Goal: Transaction & Acquisition: Purchase product/service

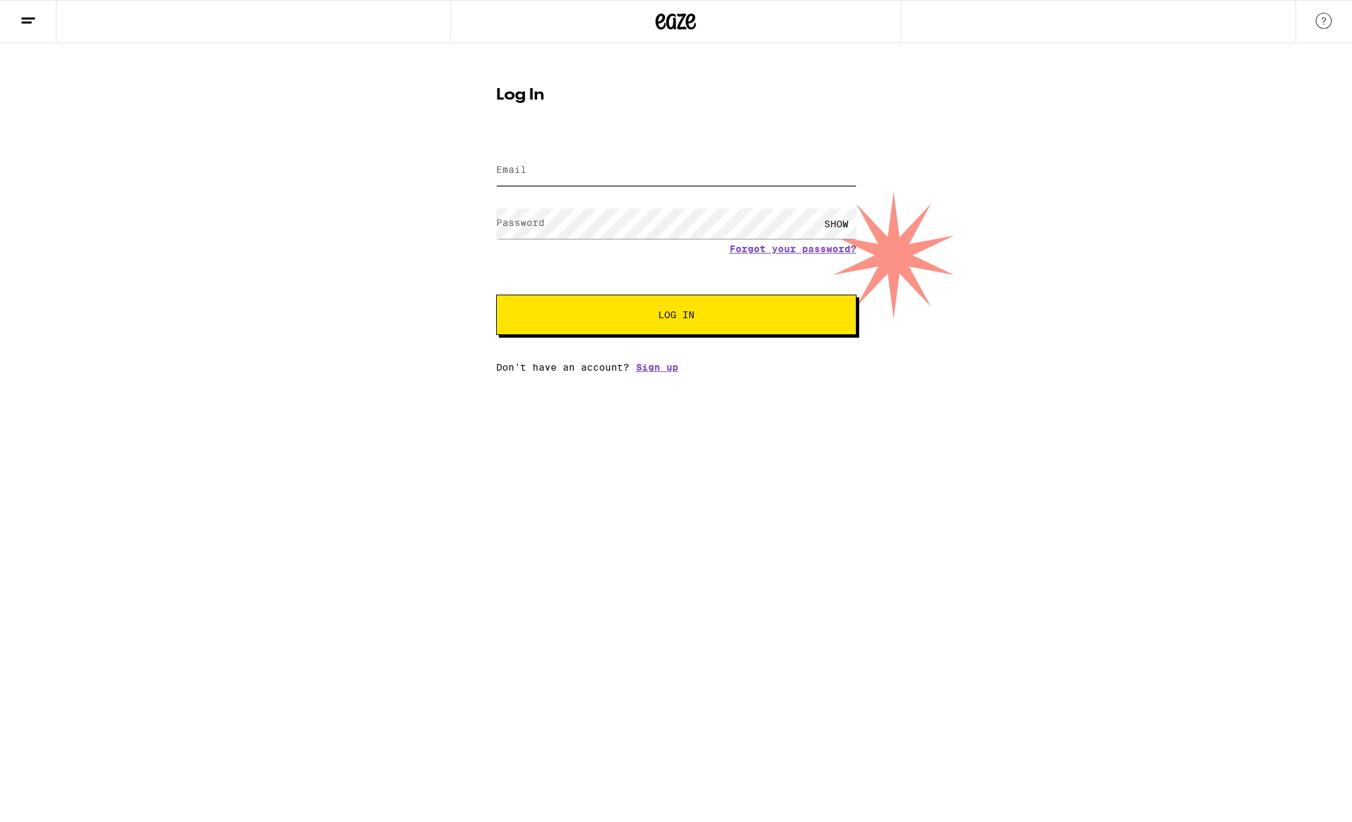
click at [583, 173] on input "Email" at bounding box center [676, 170] width 360 height 30
click at [549, 180] on input "Email" at bounding box center [676, 170] width 360 height 30
type input "[DOMAIN_NAME][EMAIL_ADDRESS][DOMAIN_NAME]"
click at [496, 295] on button "Log In" at bounding box center [676, 315] width 360 height 40
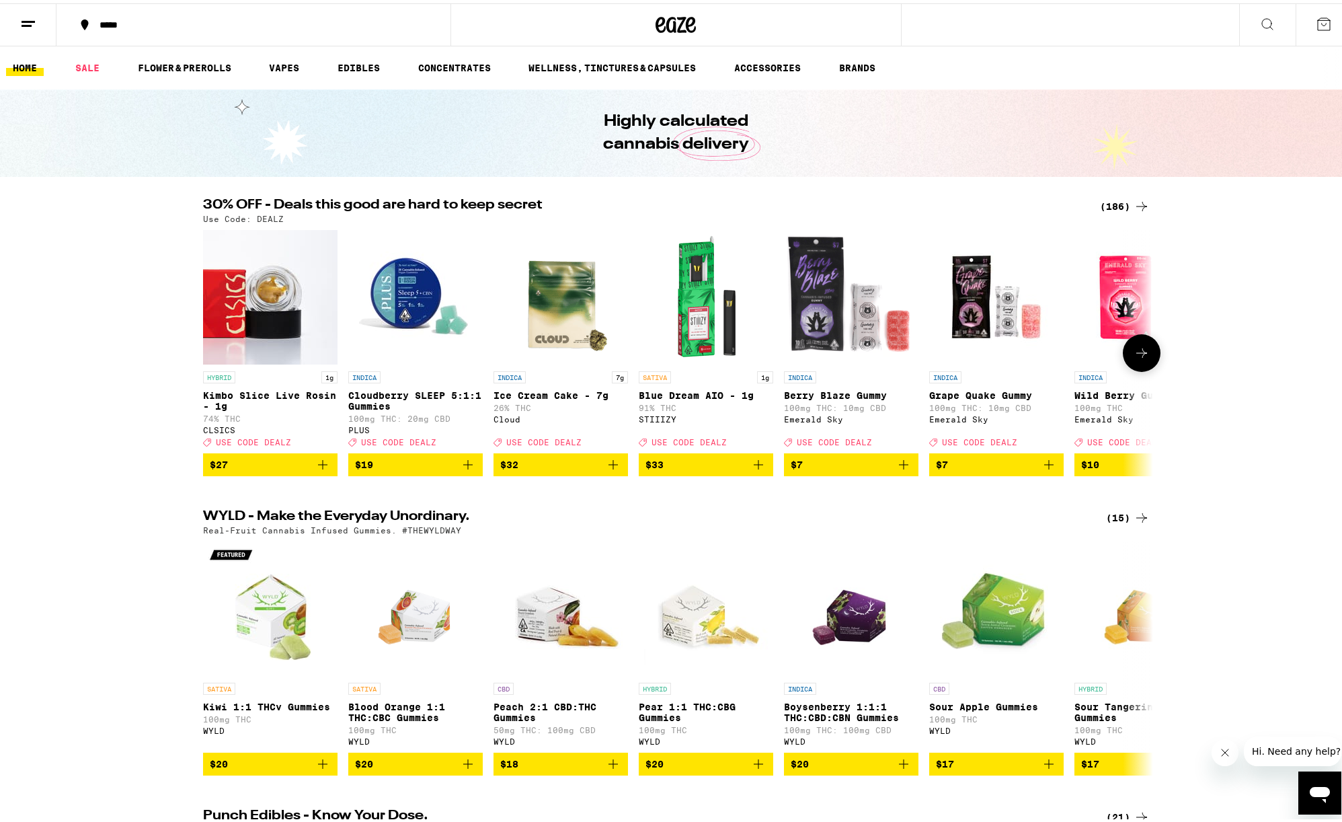
click at [463, 469] on icon "Add to bag" at bounding box center [468, 461] width 16 height 16
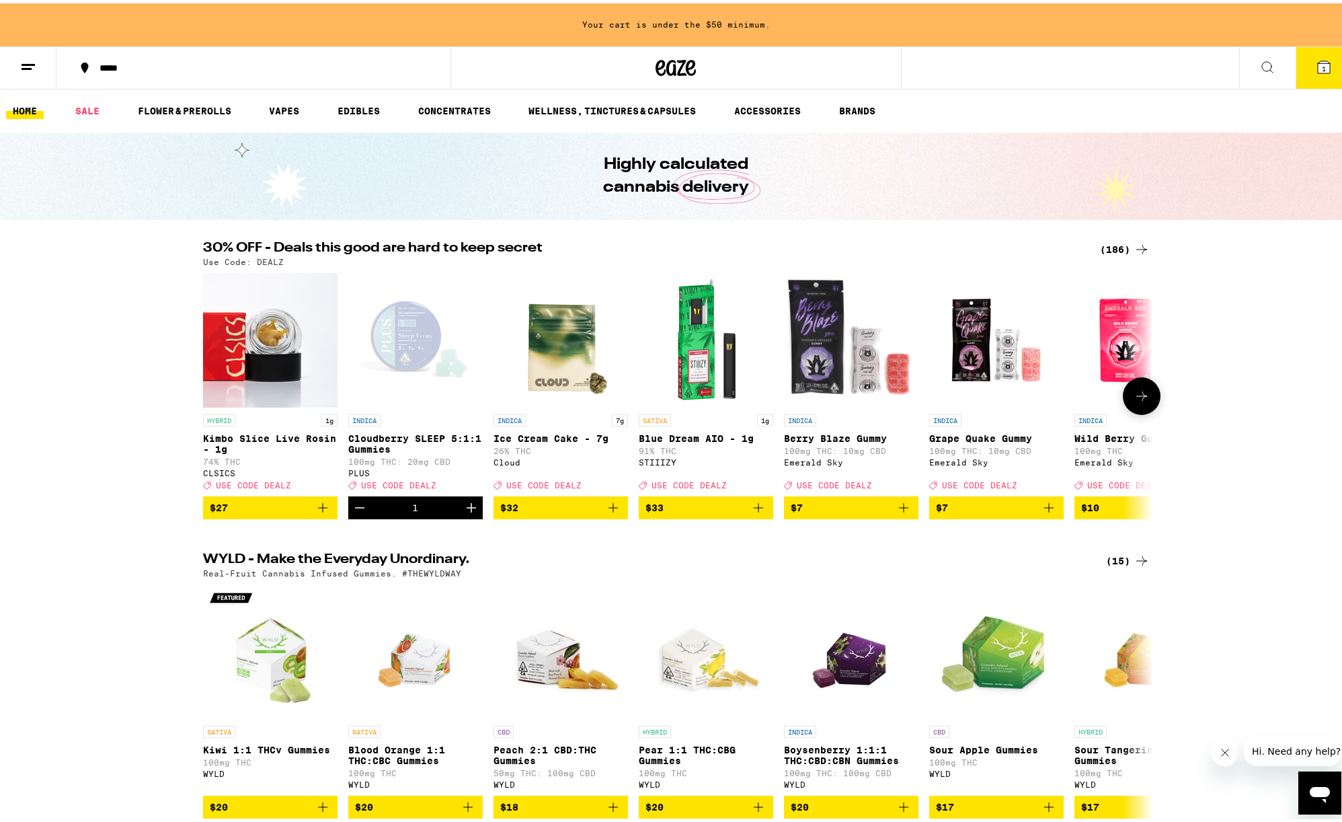
click at [1134, 398] on icon at bounding box center [1142, 393] width 16 height 16
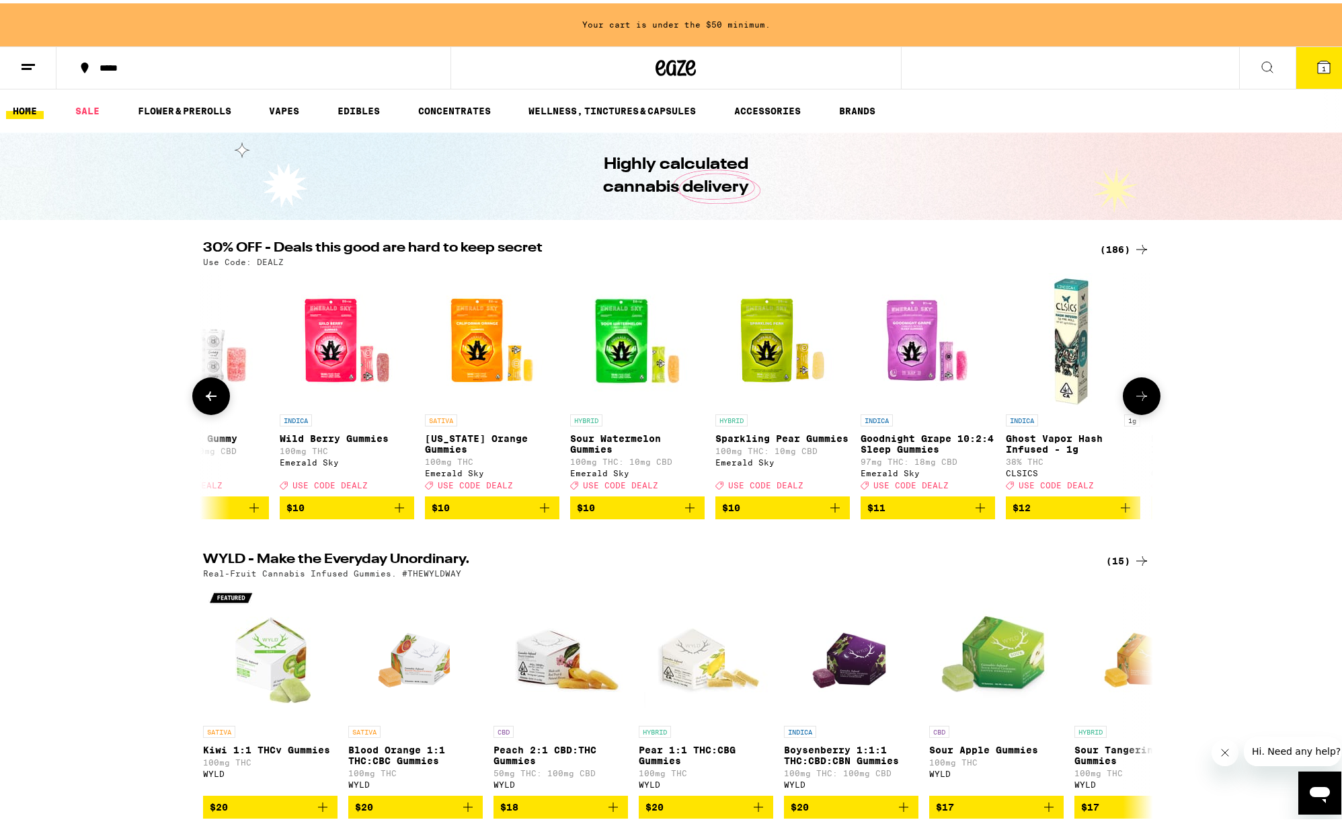
scroll to position [0, 800]
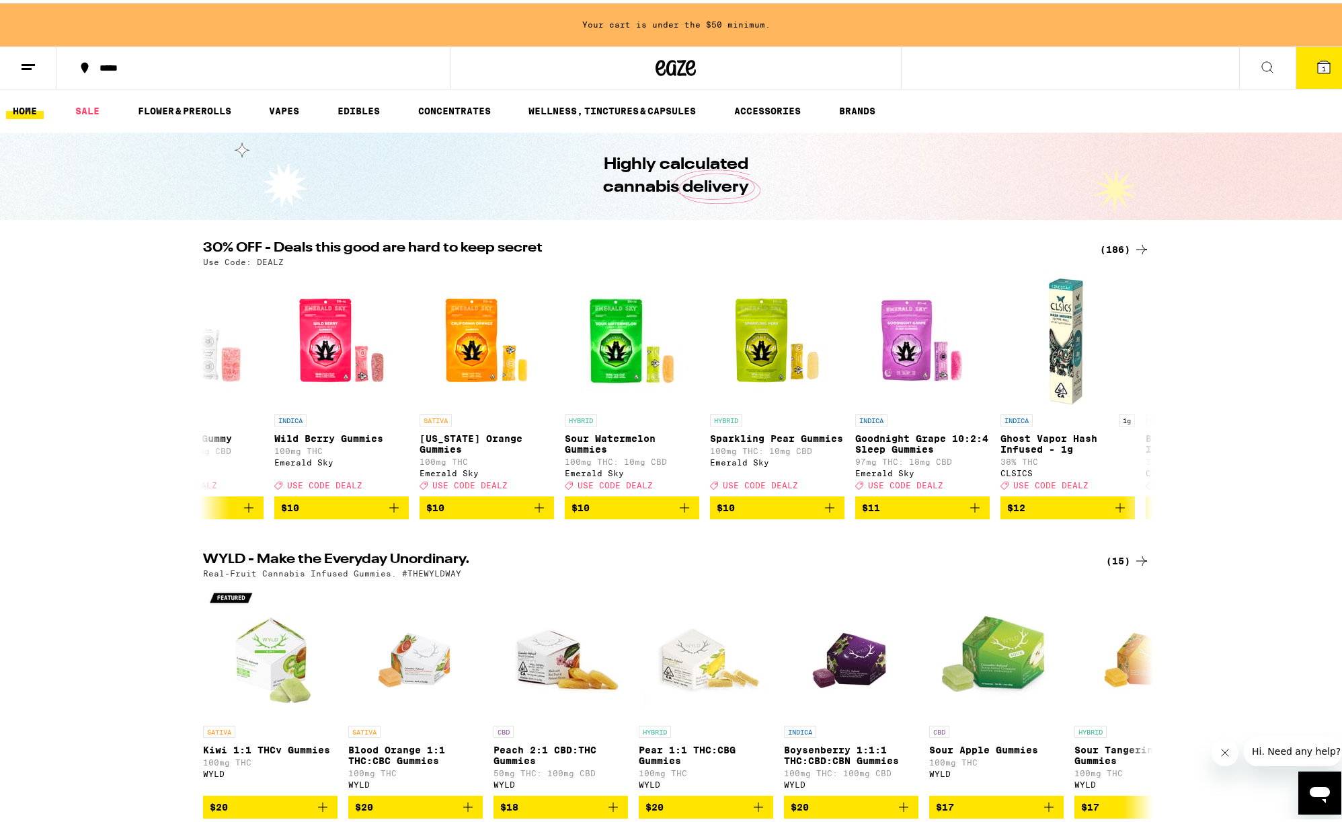
click at [1113, 249] on div "(186)" at bounding box center [1125, 246] width 50 height 16
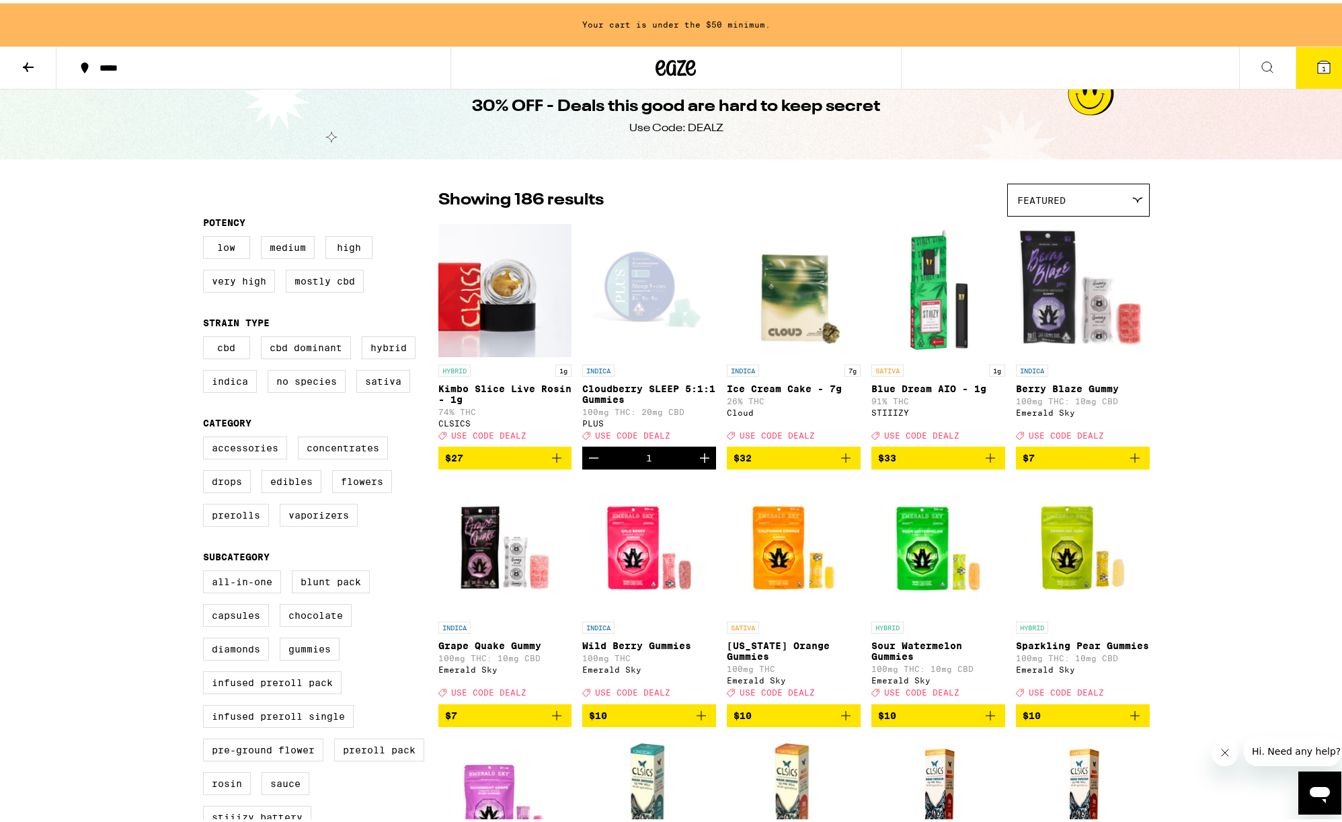
scroll to position [35, 0]
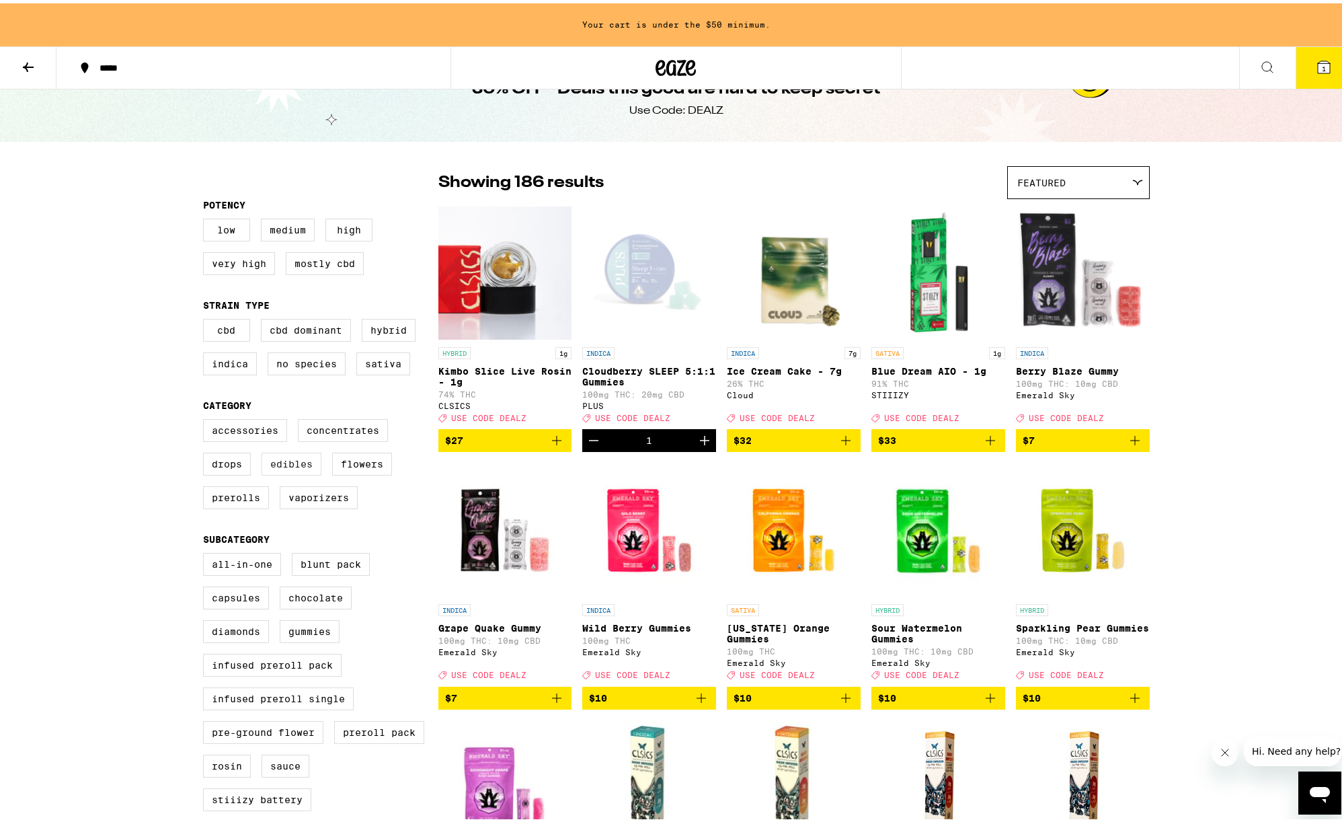
click at [281, 467] on label "Edibles" at bounding box center [292, 460] width 60 height 23
click at [206, 418] on input "Edibles" at bounding box center [206, 418] width 1 height 1
checkbox input "true"
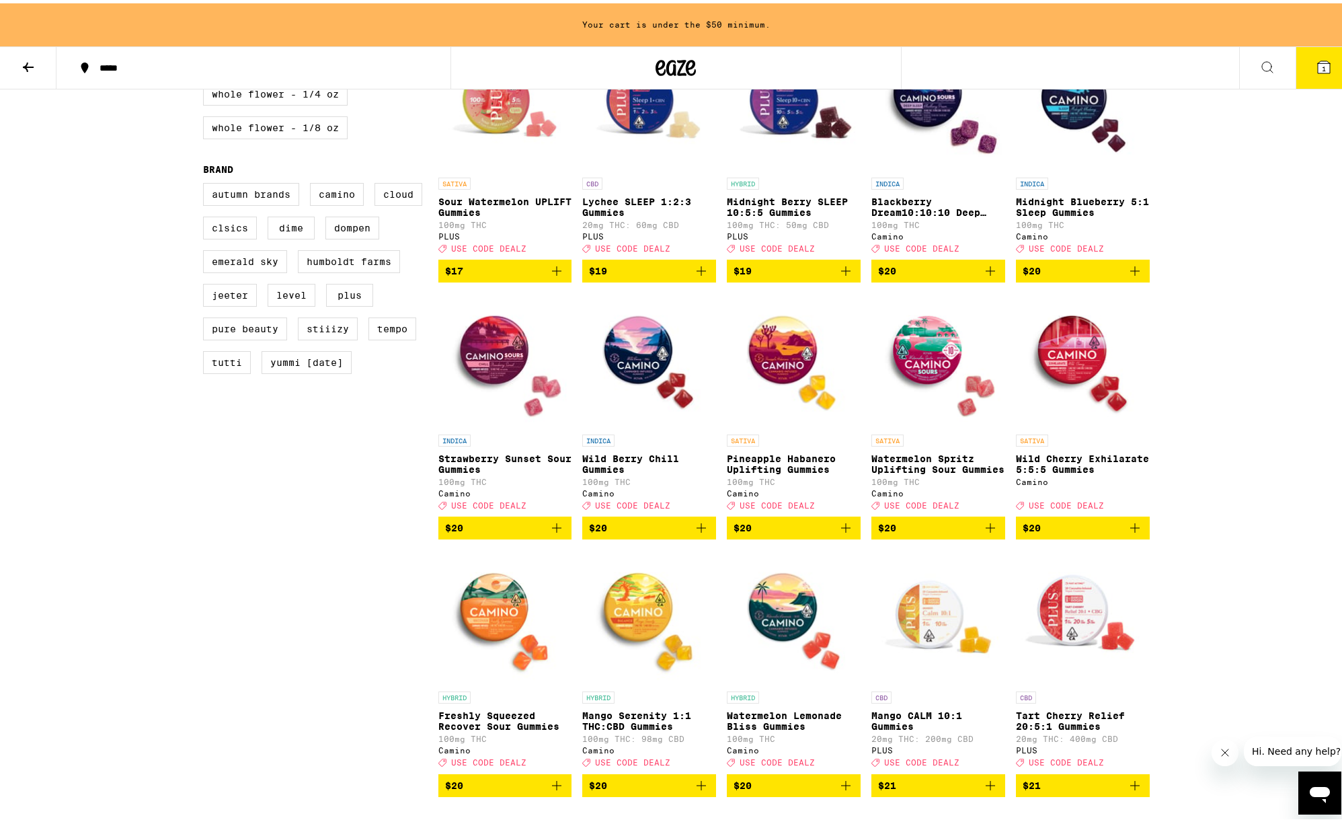
scroll to position [977, 0]
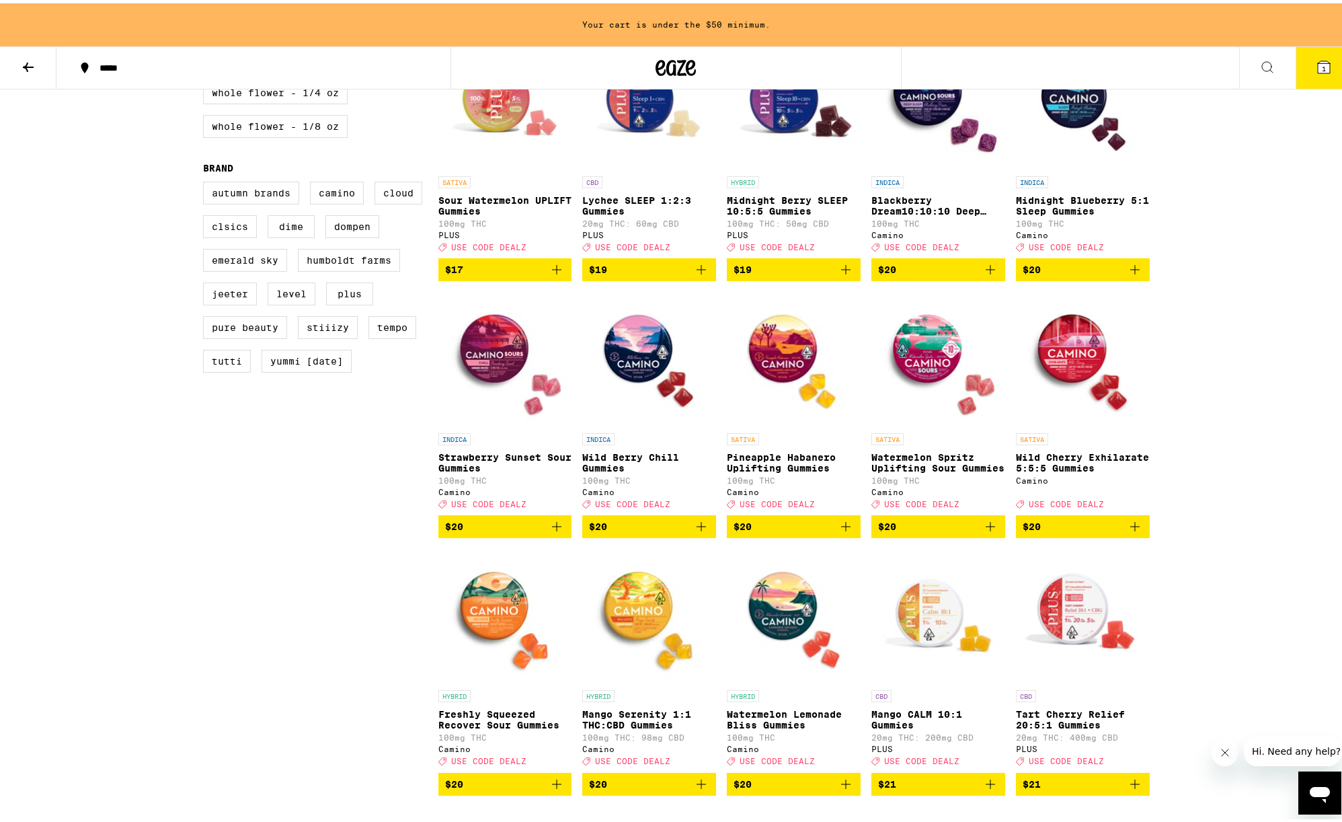
click at [694, 531] on icon "Add to bag" at bounding box center [701, 523] width 16 height 16
click at [838, 531] on icon "Add to bag" at bounding box center [846, 523] width 16 height 16
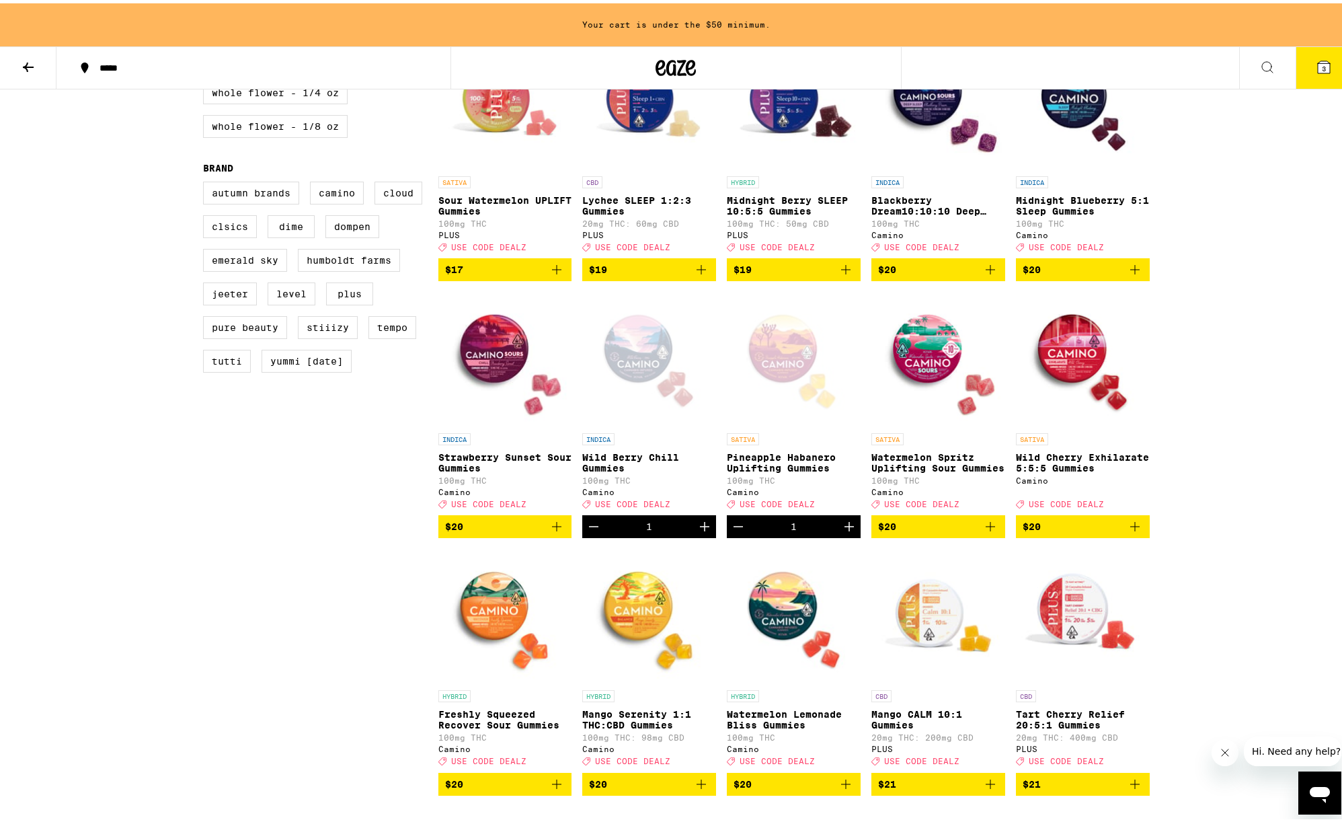
scroll to position [934, 0]
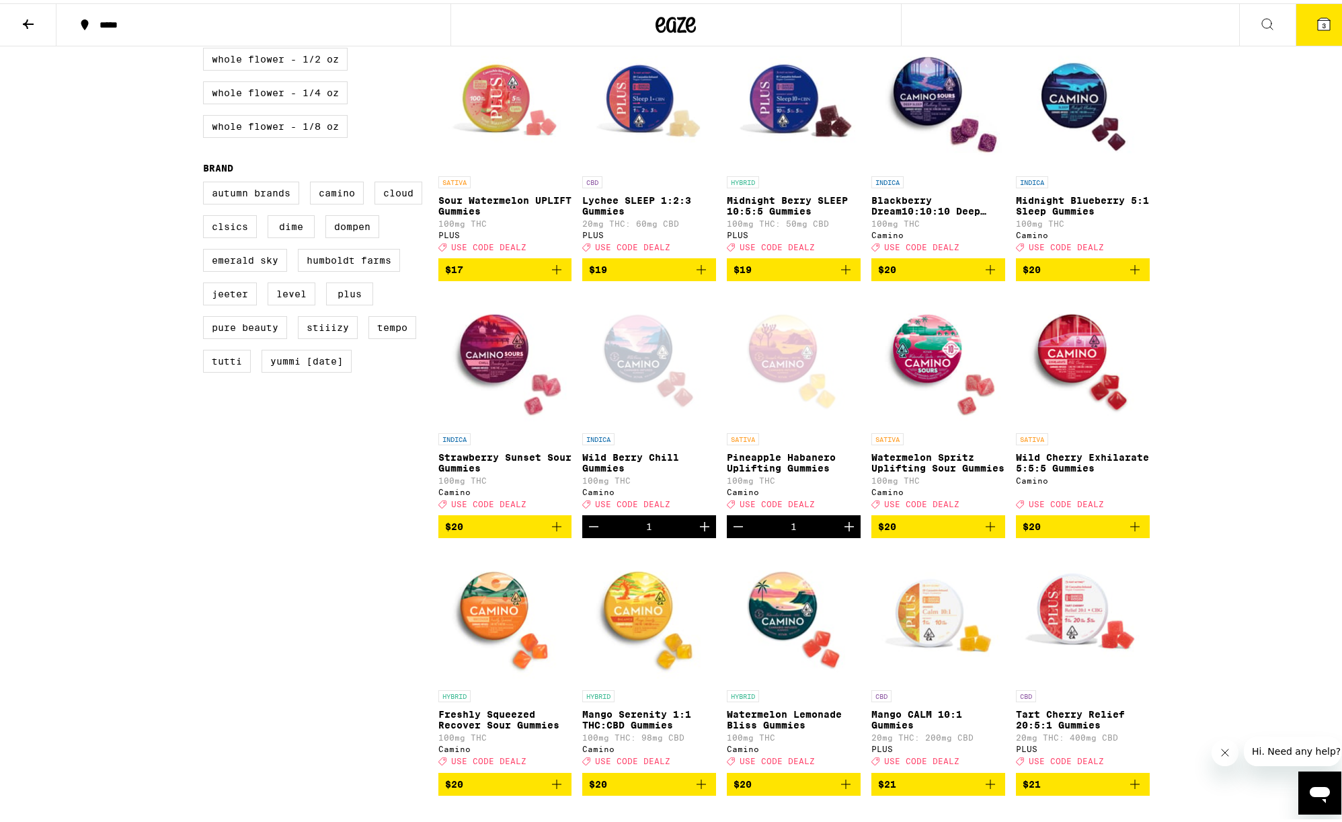
click at [549, 531] on icon "Add to bag" at bounding box center [557, 523] width 16 height 16
click at [1318, 25] on icon at bounding box center [1324, 21] width 12 height 12
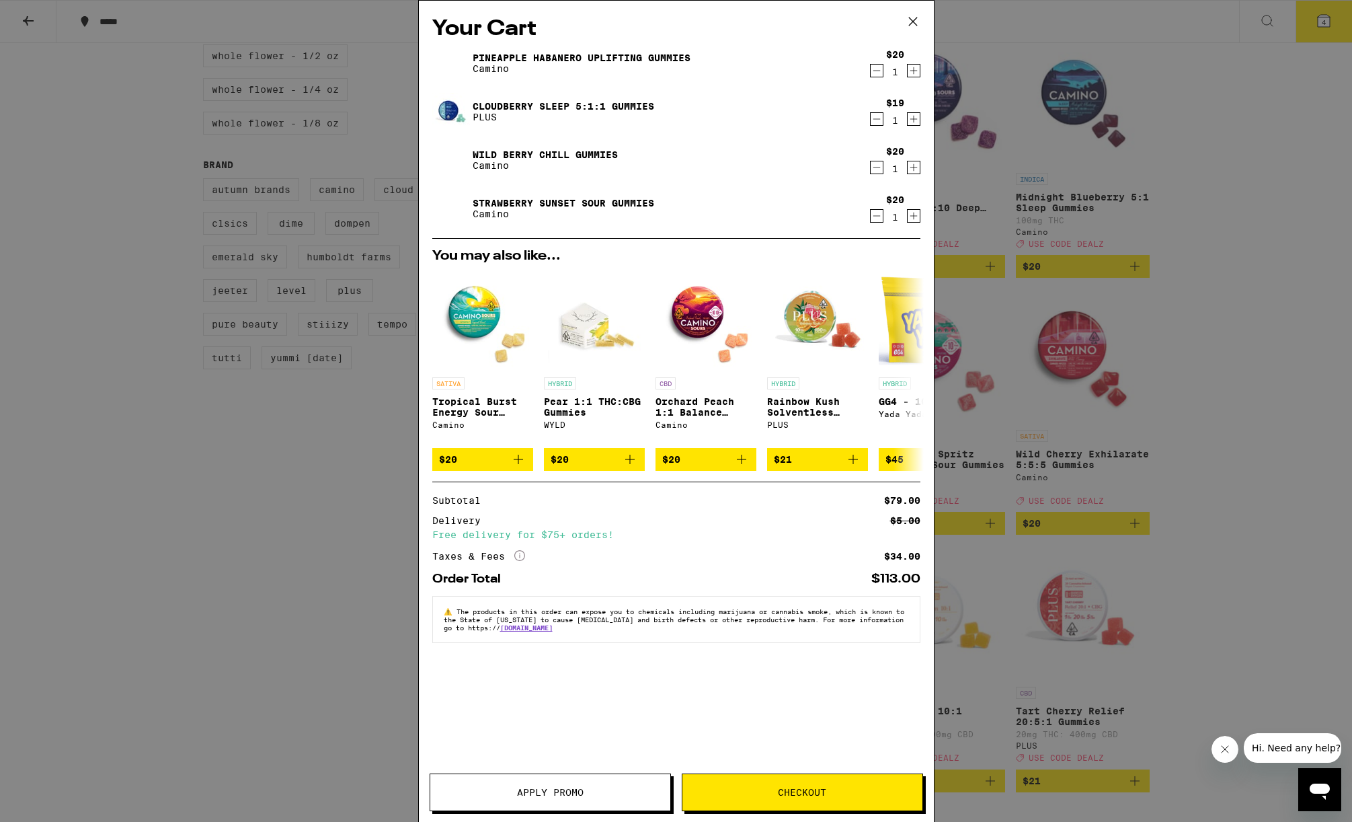
click at [1221, 369] on div "Your Cart Pineapple Habanero Uplifting Gummies Camino $20 1 Cloudberry SLEEP 5:…" at bounding box center [676, 411] width 1352 height 822
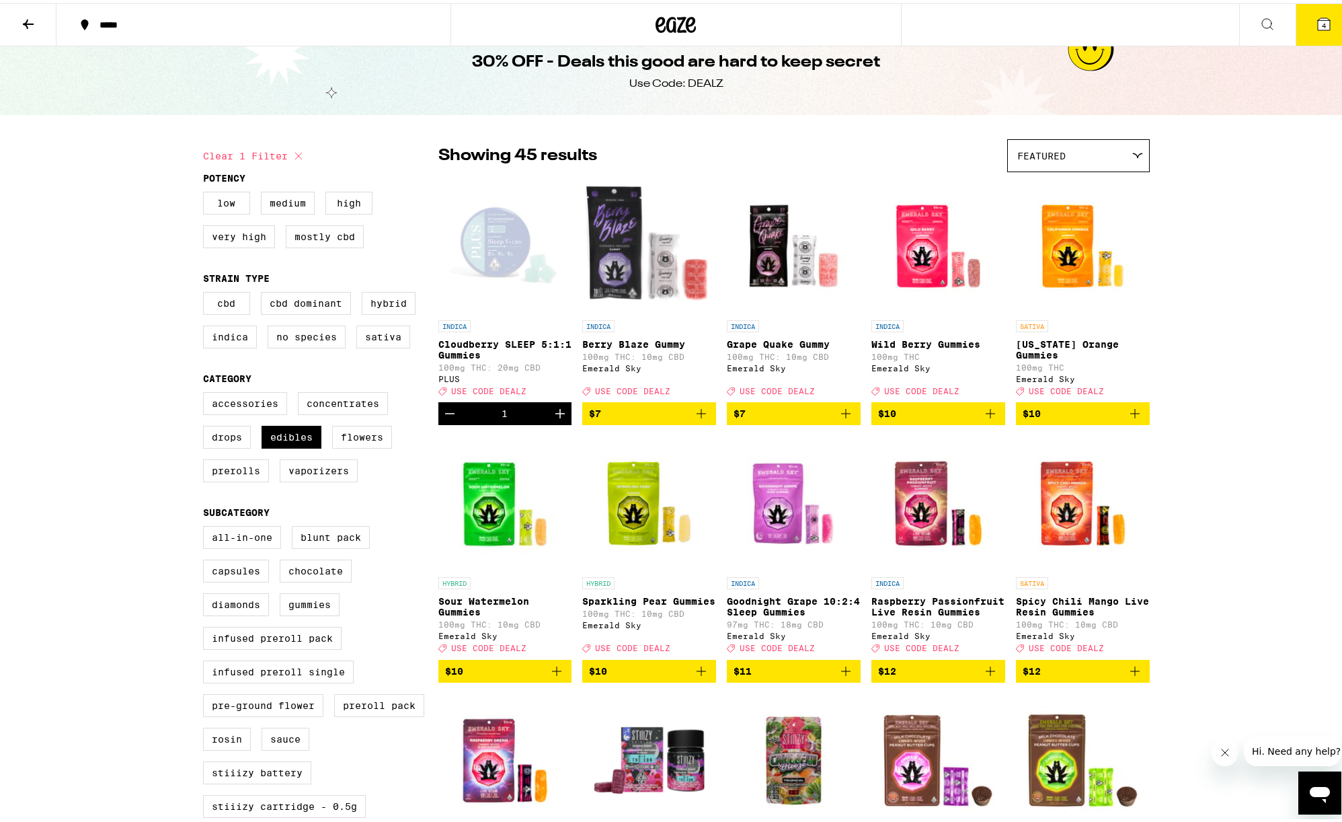
scroll to position [20, 0]
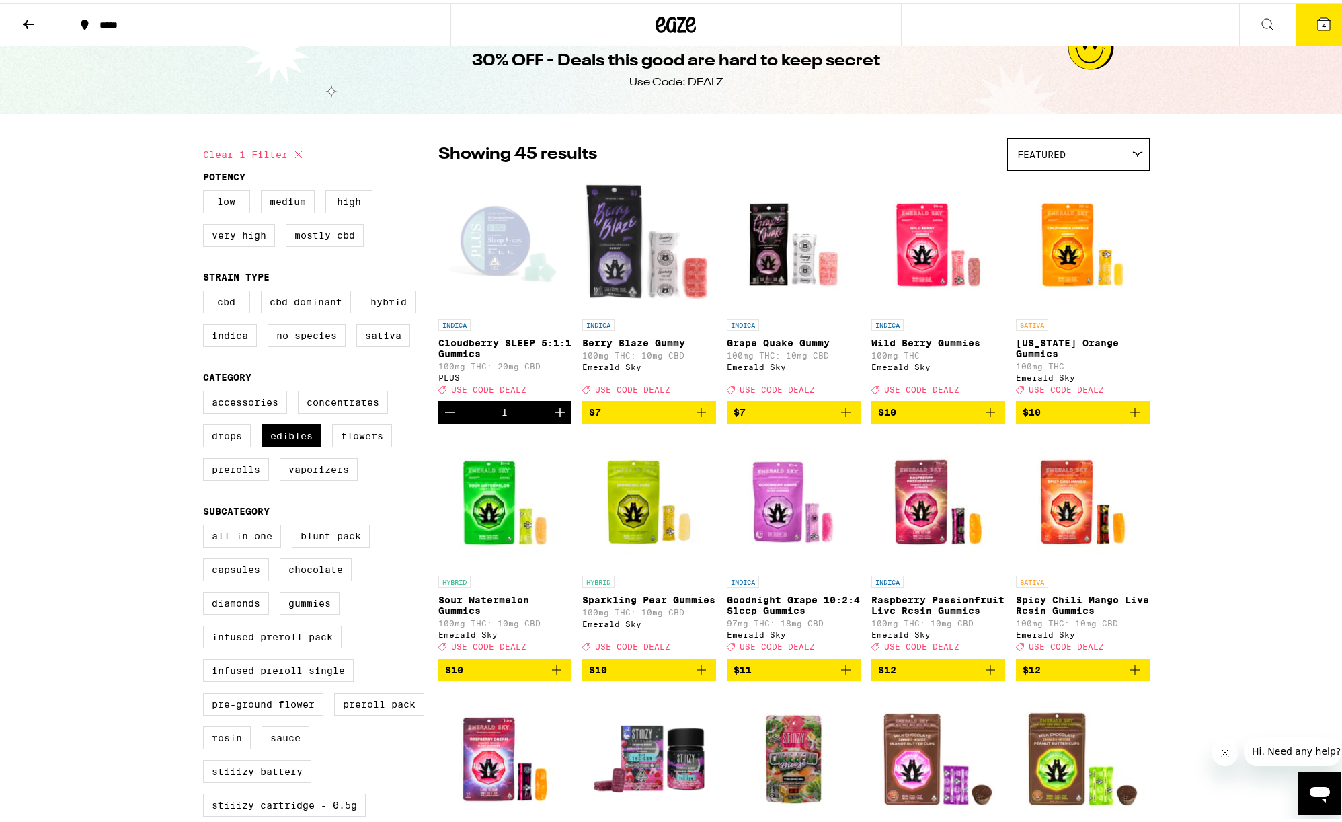
click at [1297, 22] on button "4" at bounding box center [1324, 22] width 56 height 42
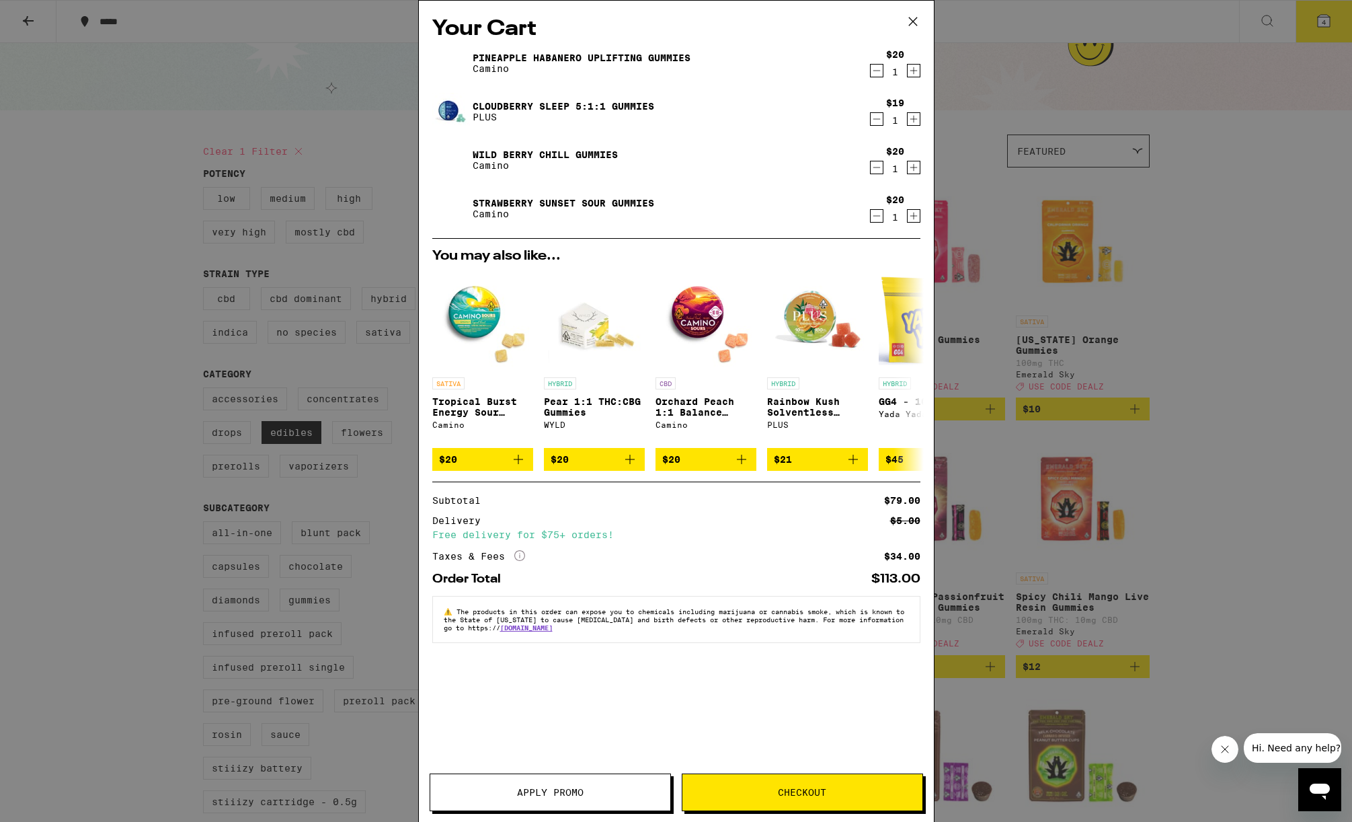
click at [592, 789] on span "Apply Promo" at bounding box center [550, 791] width 240 height 9
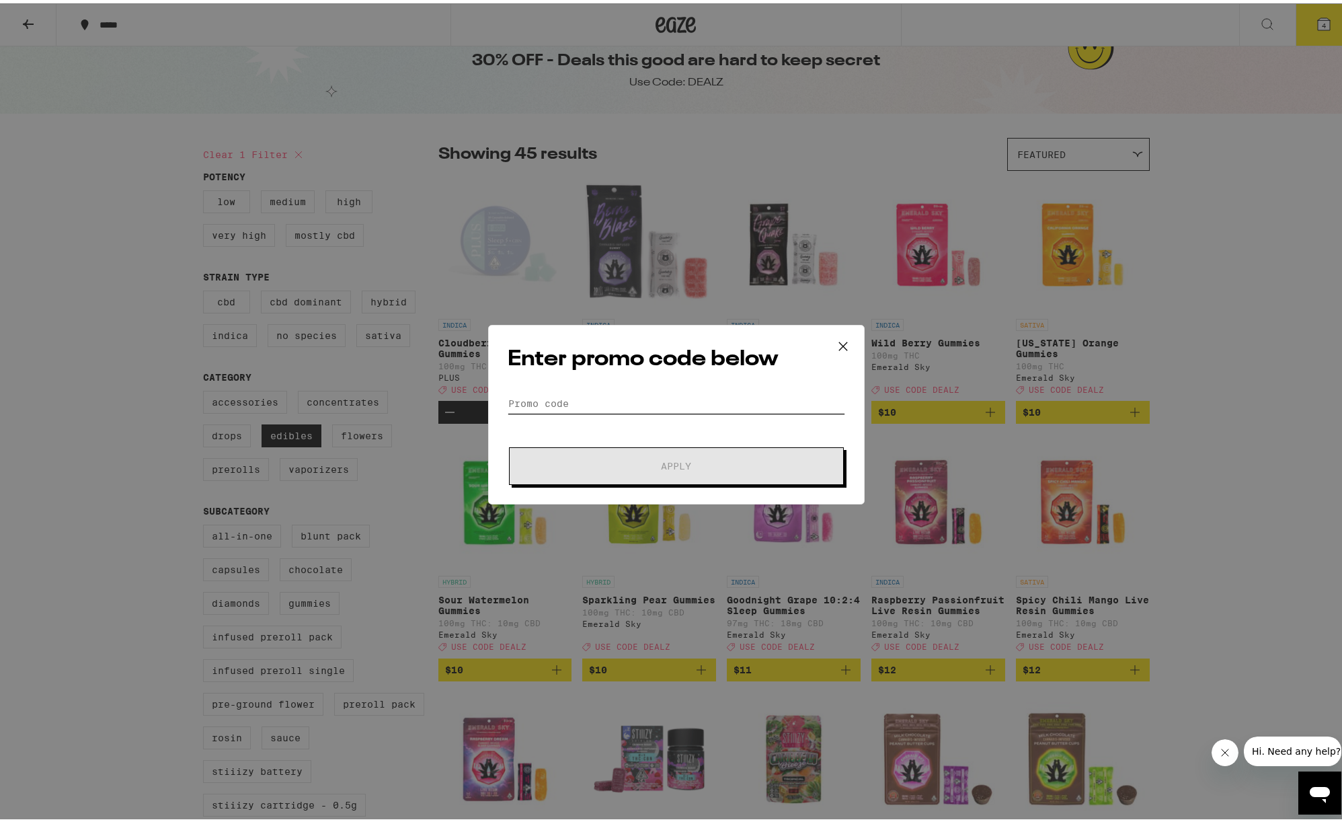
click at [662, 397] on input "Promo Code" at bounding box center [677, 400] width 338 height 20
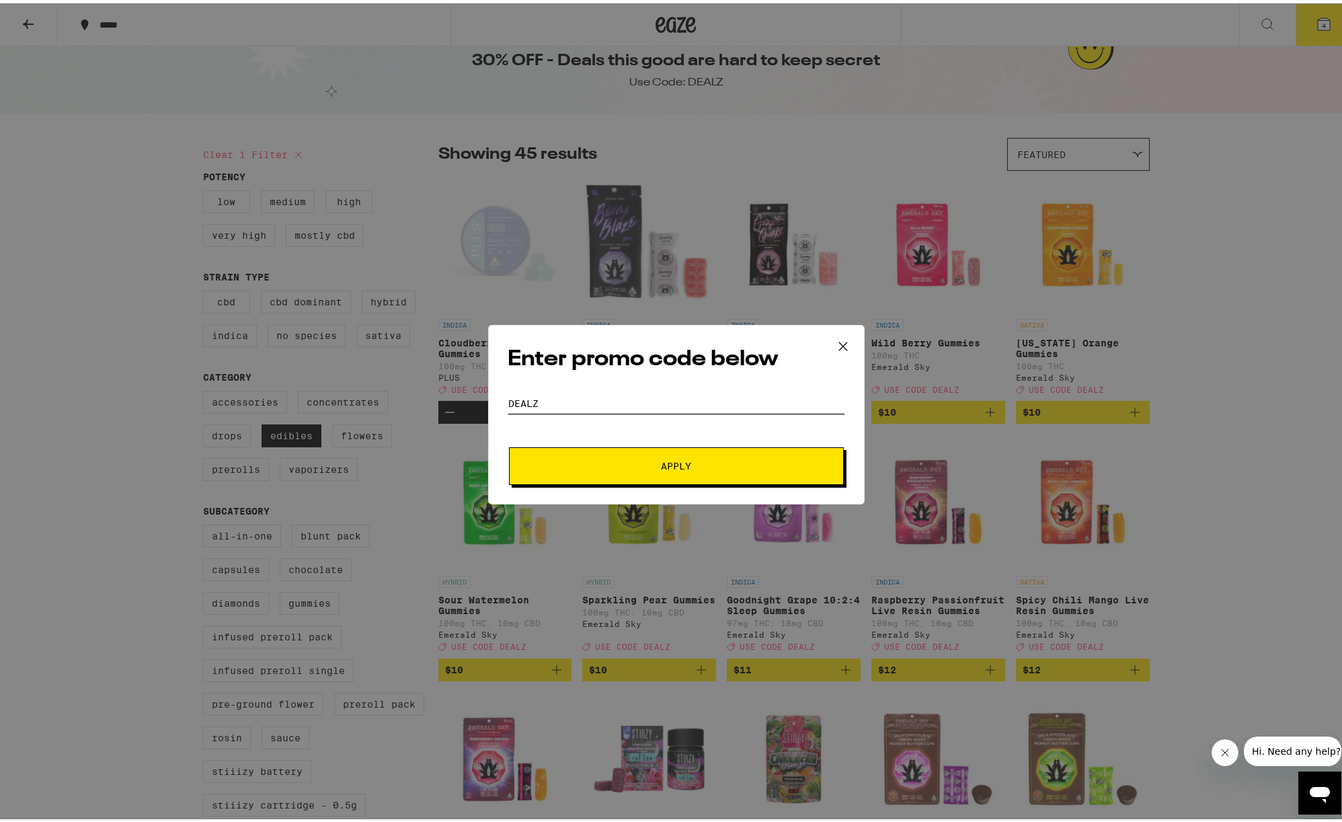
type input "DEALZ"
click at [648, 473] on button "Apply" at bounding box center [676, 463] width 335 height 38
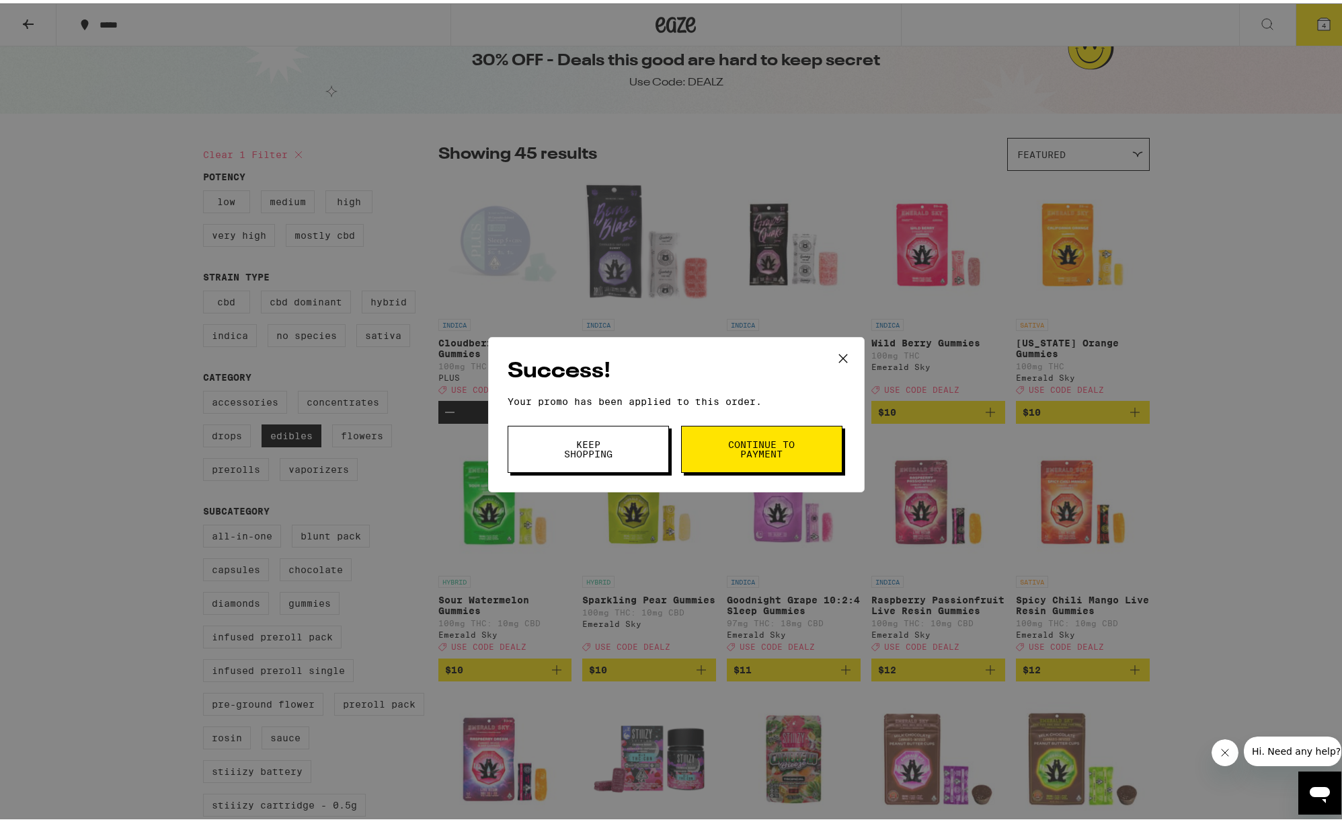
click at [724, 461] on button "Continue to payment" at bounding box center [761, 445] width 161 height 47
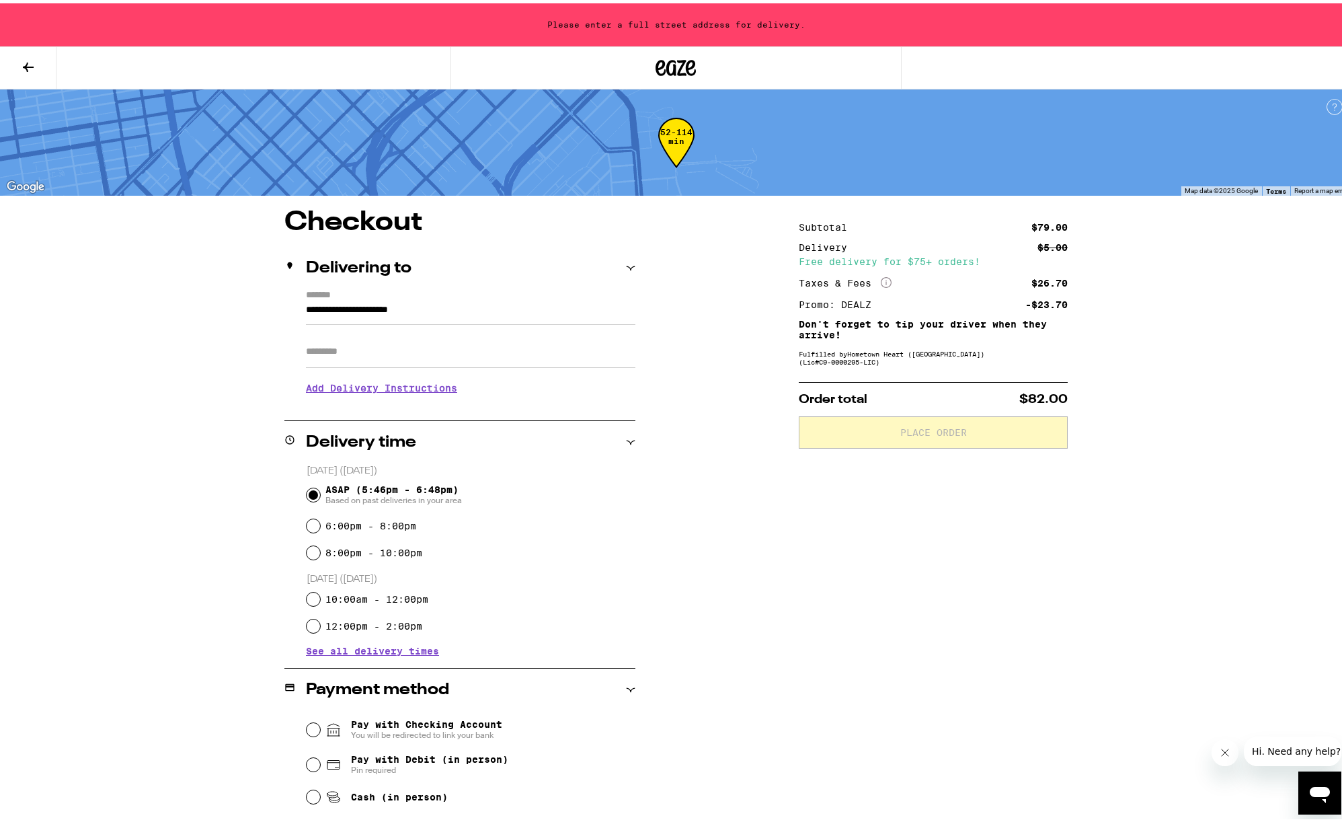
click at [372, 311] on input "**********" at bounding box center [470, 310] width 329 height 23
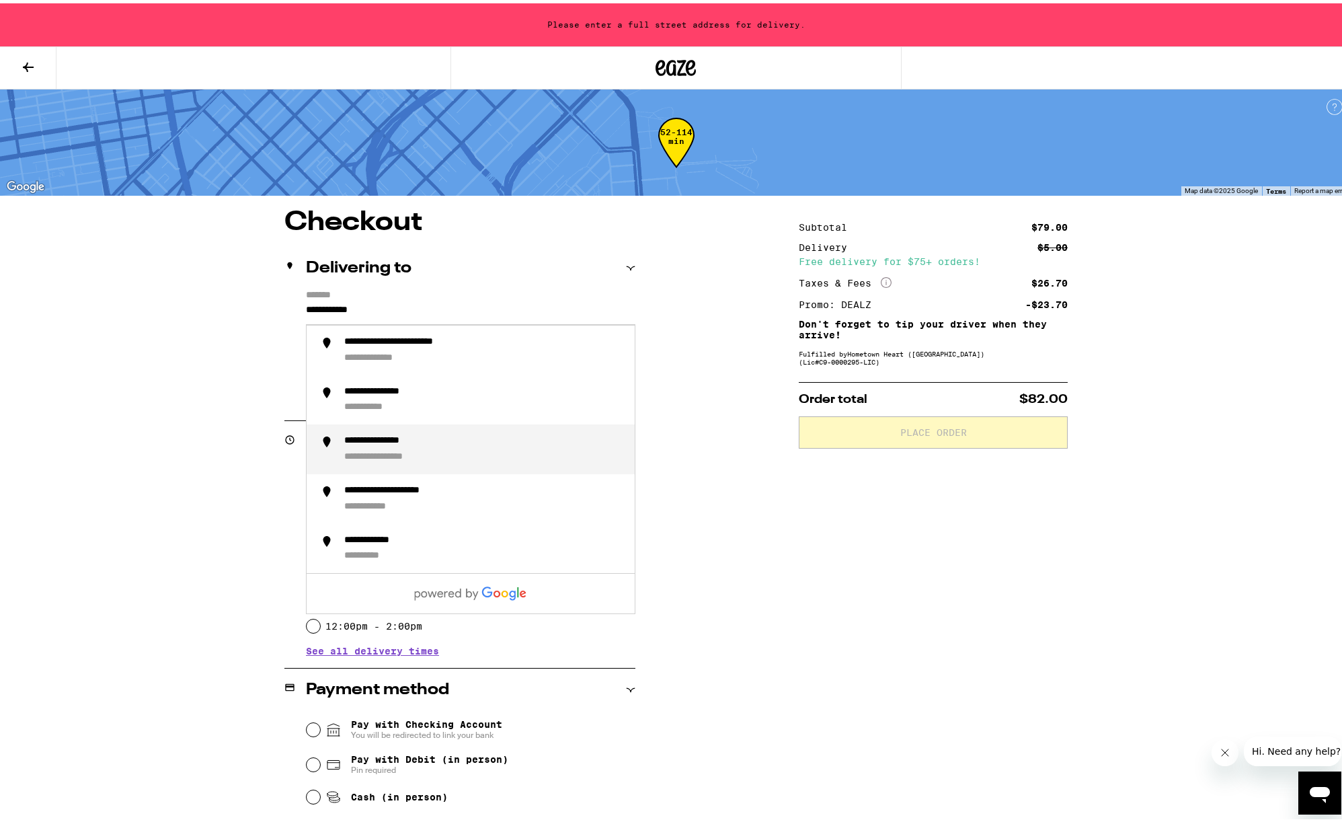
click at [380, 453] on div "**********" at bounding box center [396, 454] width 104 height 12
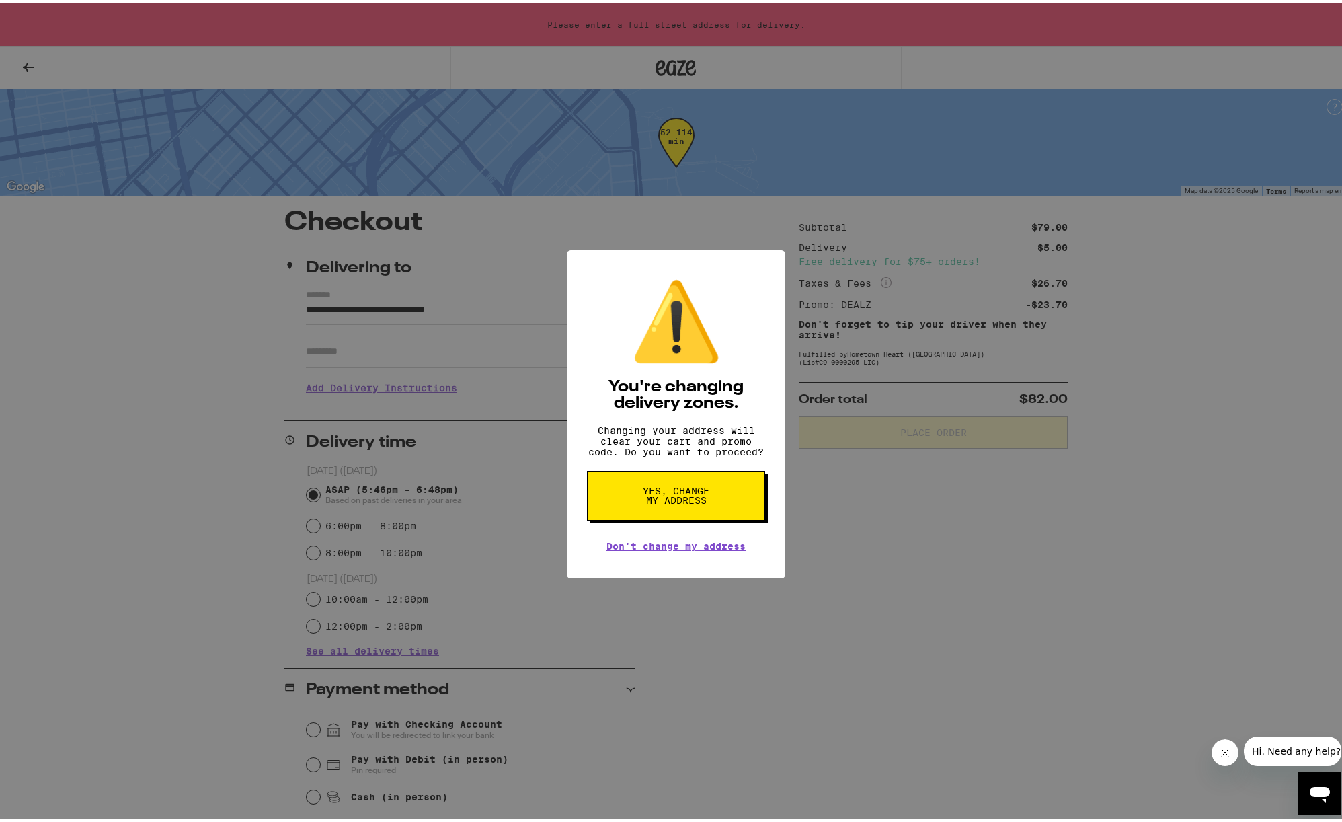
click at [705, 498] on span "Yes, change my address" at bounding box center [676, 492] width 69 height 19
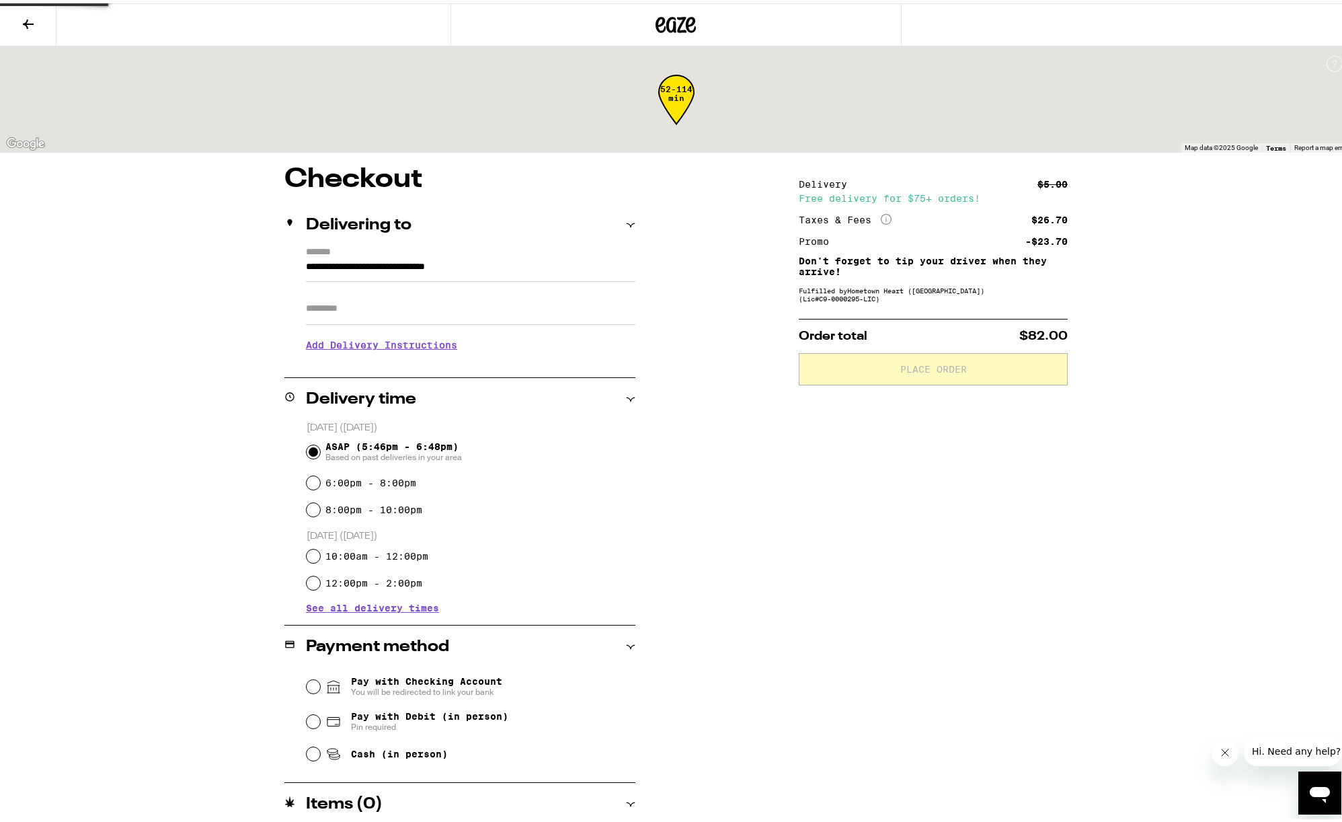
type input "**********"
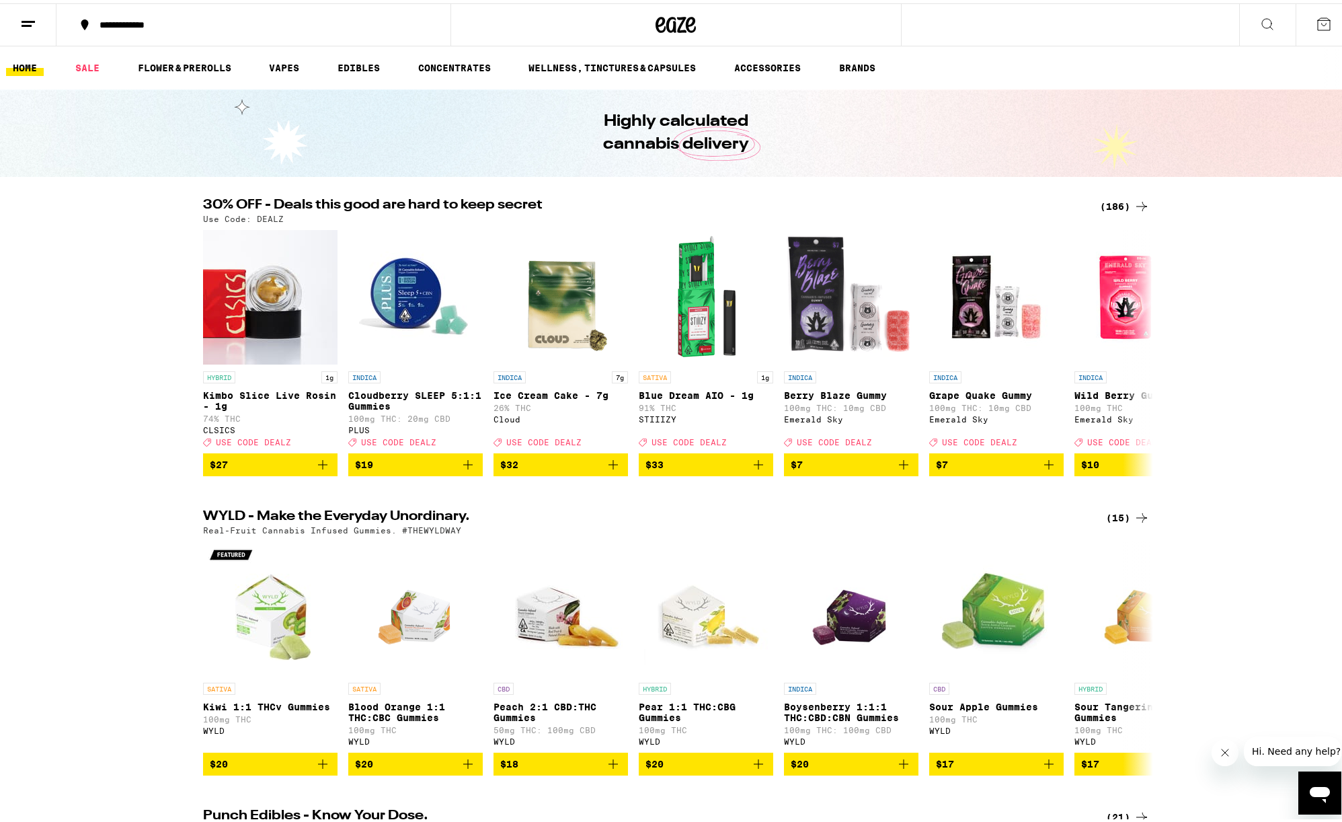
click at [1316, 26] on icon at bounding box center [1324, 21] width 16 height 16
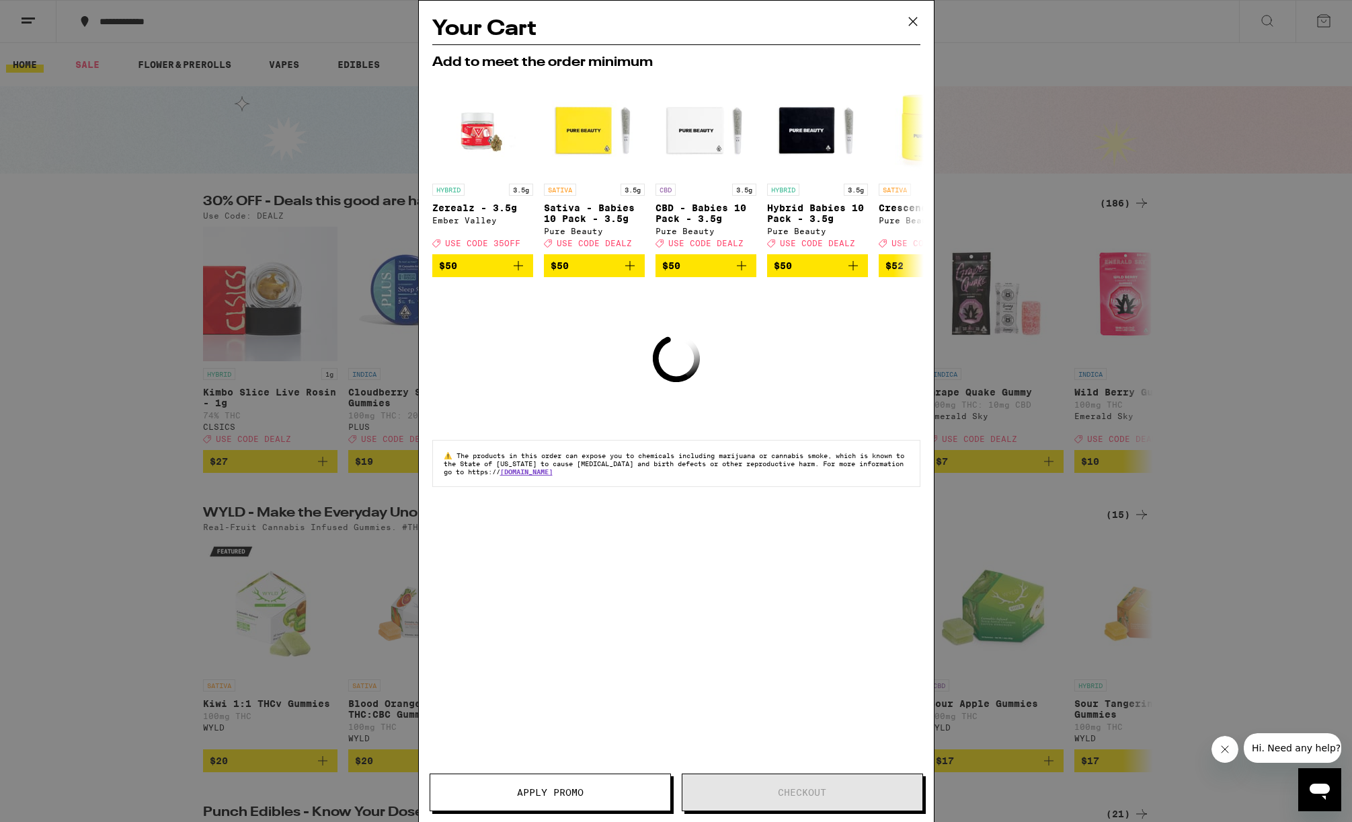
click at [916, 22] on icon at bounding box center [913, 21] width 20 height 20
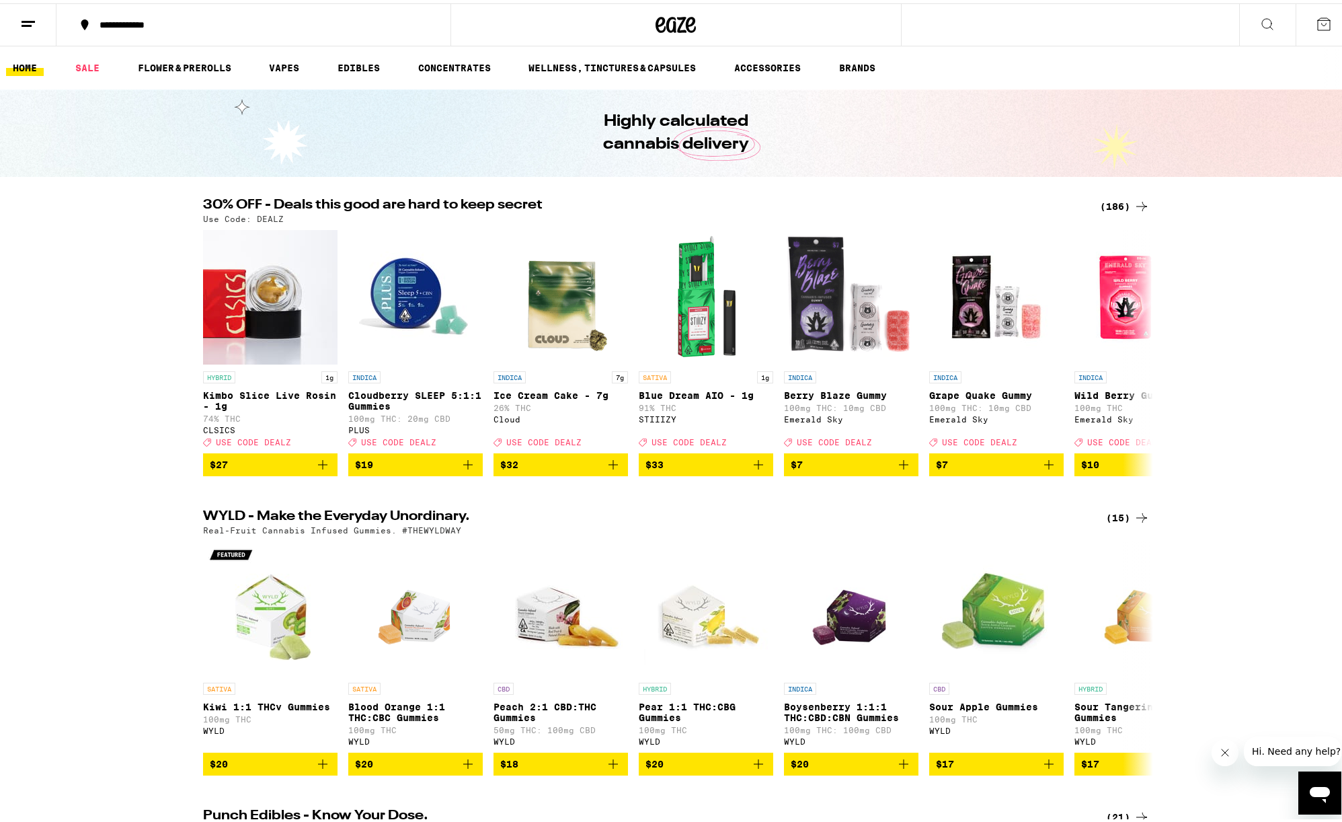
click at [1126, 202] on div "(186)" at bounding box center [1125, 203] width 50 height 16
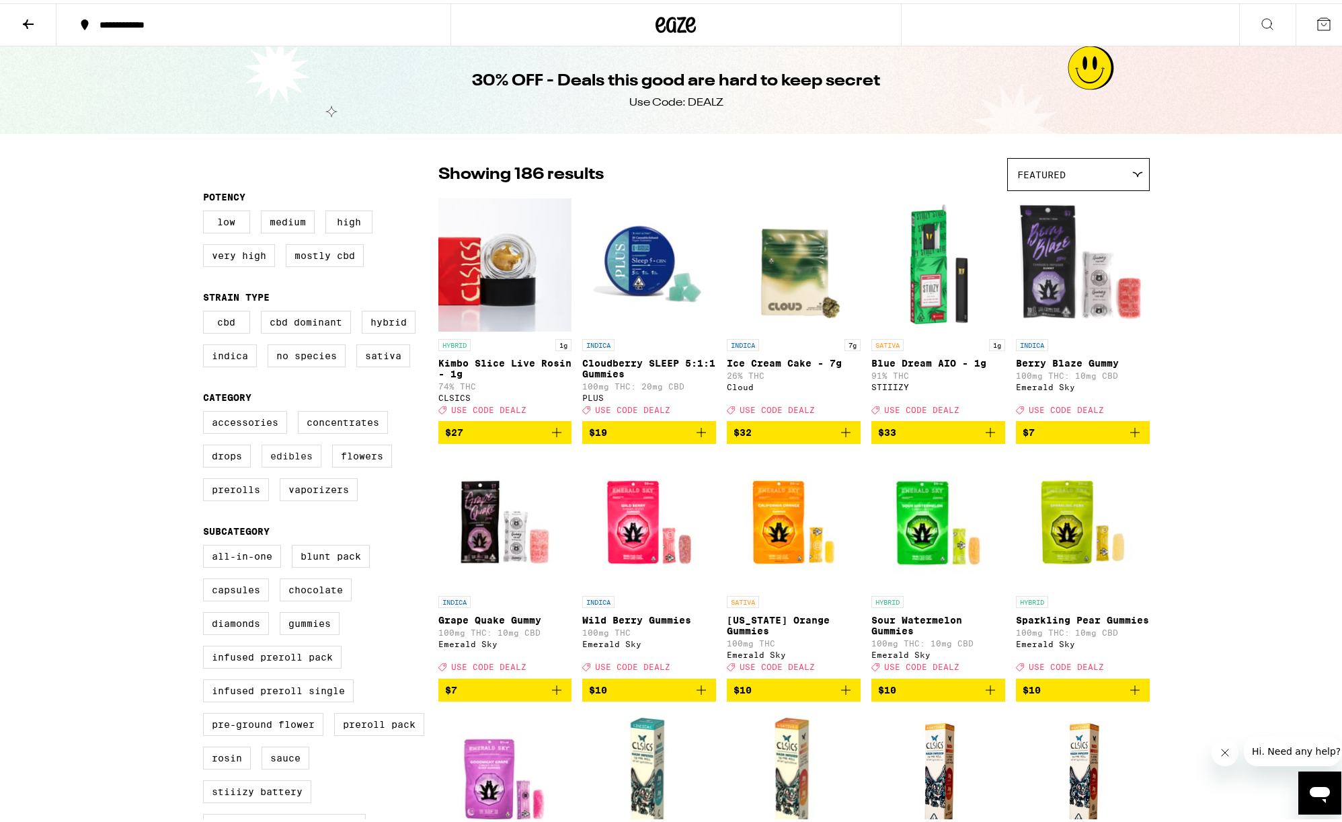
click at [278, 460] on label "Edibles" at bounding box center [292, 452] width 60 height 23
click at [206, 410] on input "Edibles" at bounding box center [206, 410] width 1 height 1
checkbox input "true"
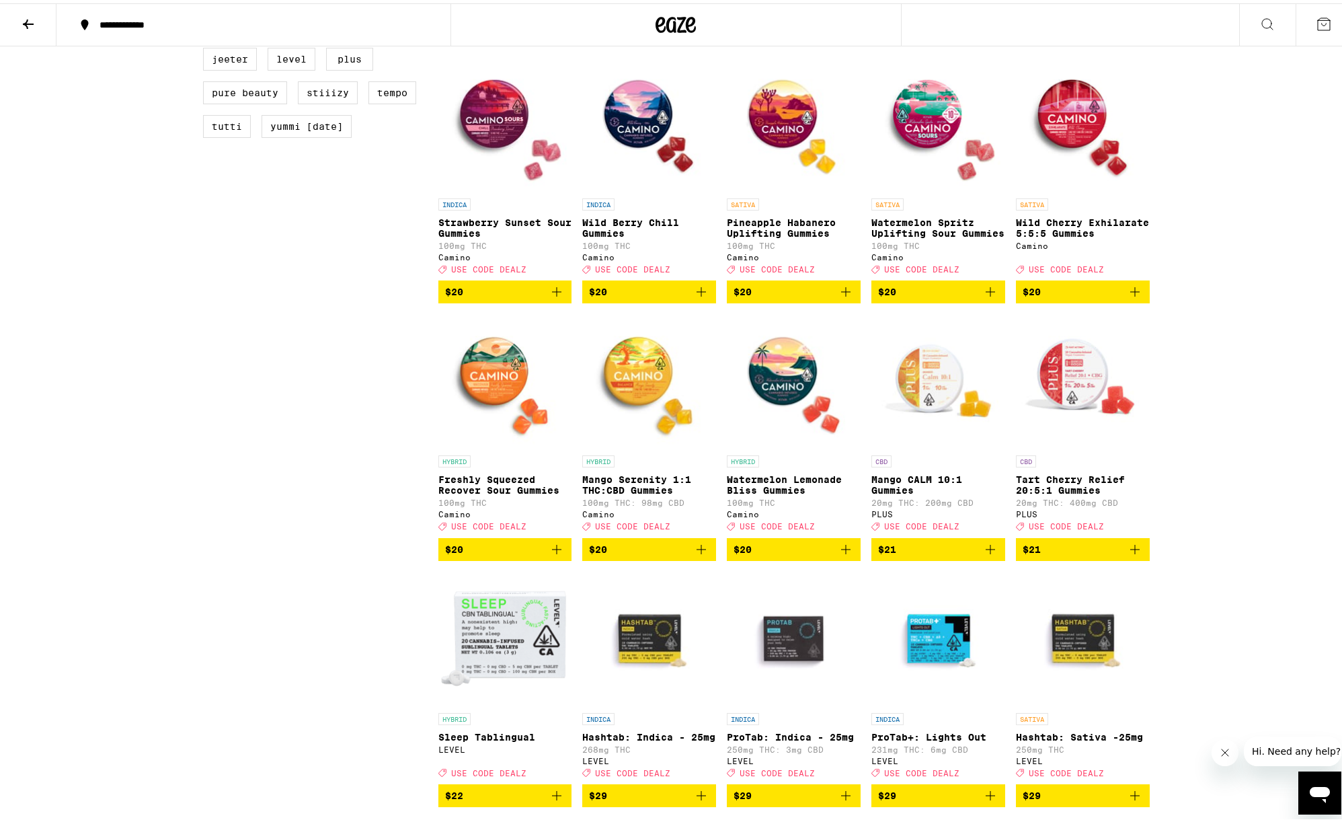
scroll to position [1231, 0]
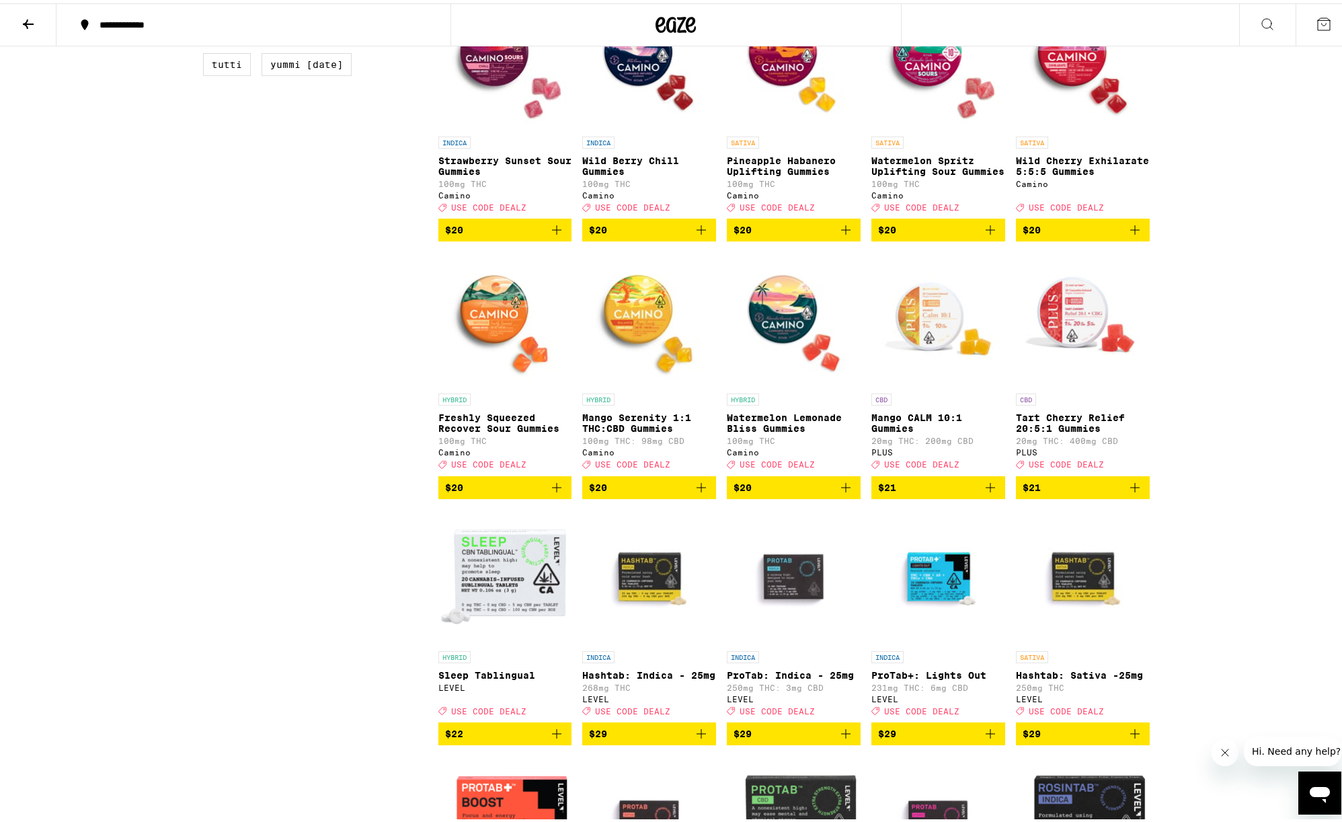
click at [549, 235] on icon "Add to bag" at bounding box center [557, 227] width 16 height 16
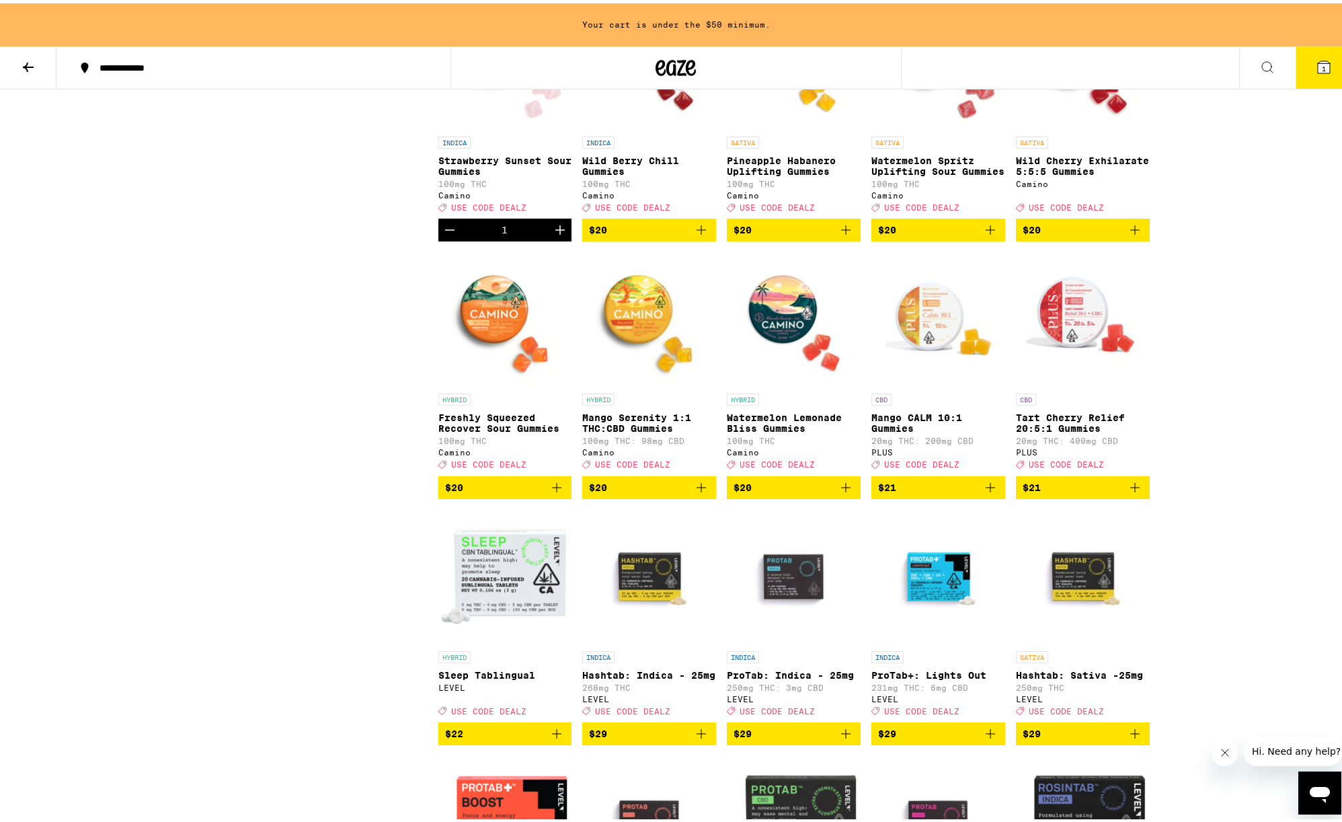
click at [693, 235] on icon "Add to bag" at bounding box center [701, 227] width 16 height 16
click at [838, 235] on icon "Add to bag" at bounding box center [846, 227] width 16 height 16
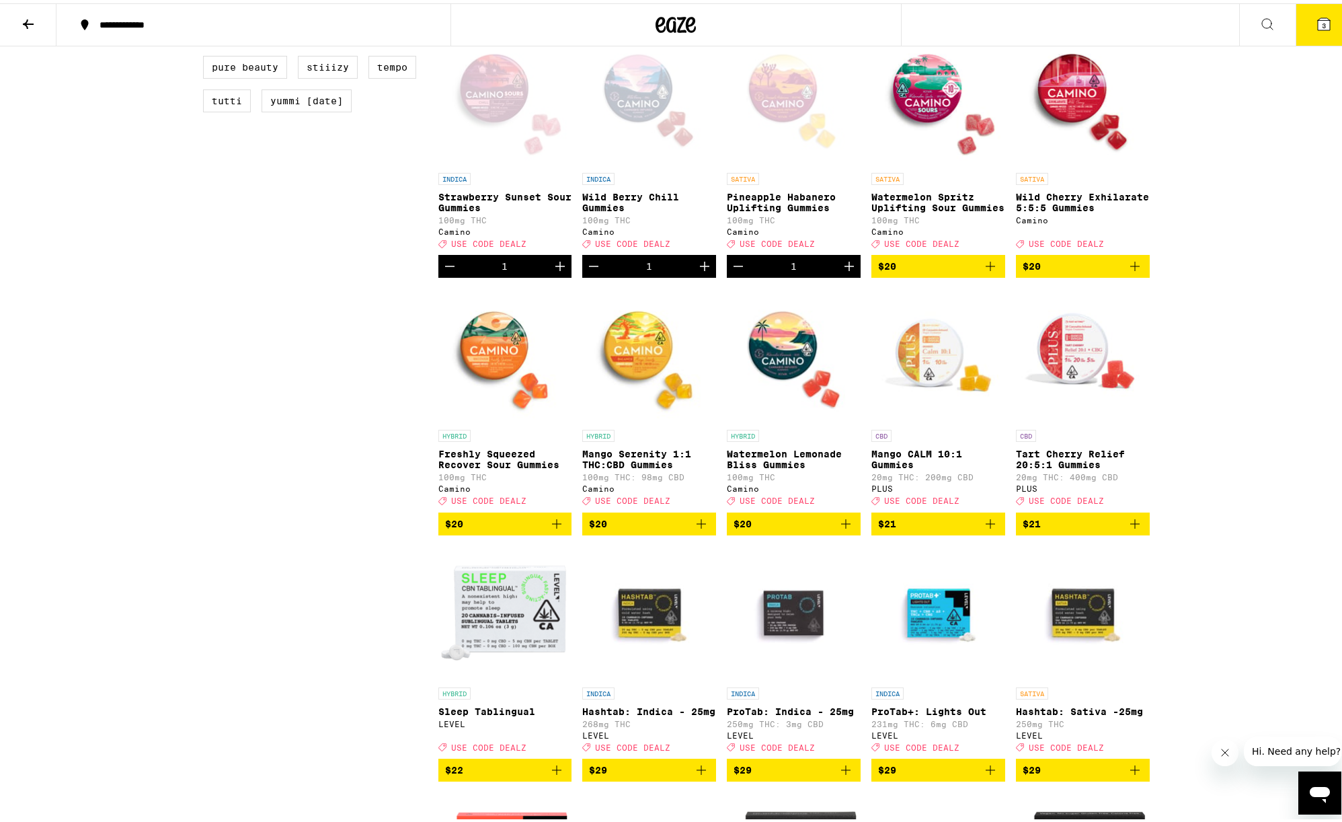
scroll to position [1169, 0]
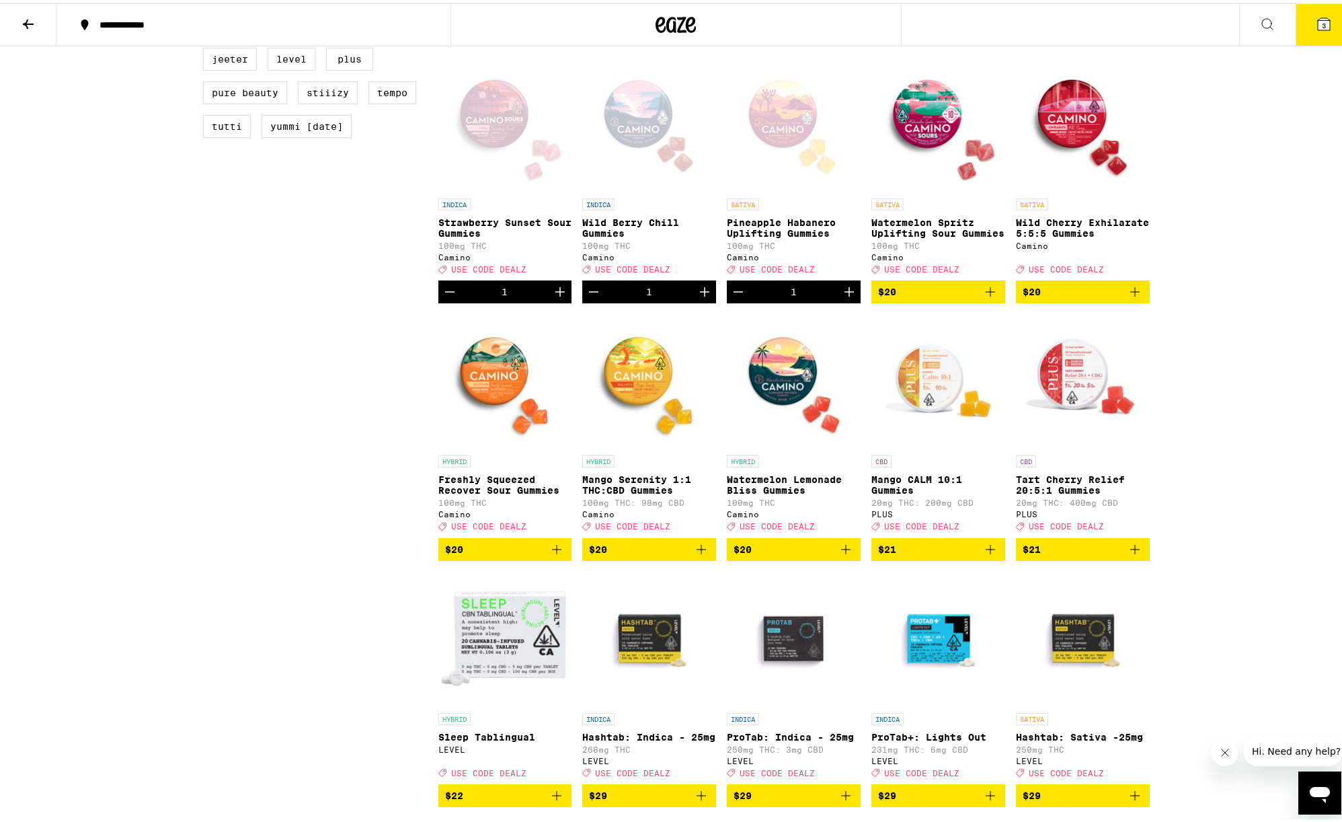
click at [777, 554] on span "$20" at bounding box center [794, 546] width 120 height 16
click at [1303, 2] on button "4" at bounding box center [1324, 22] width 56 height 42
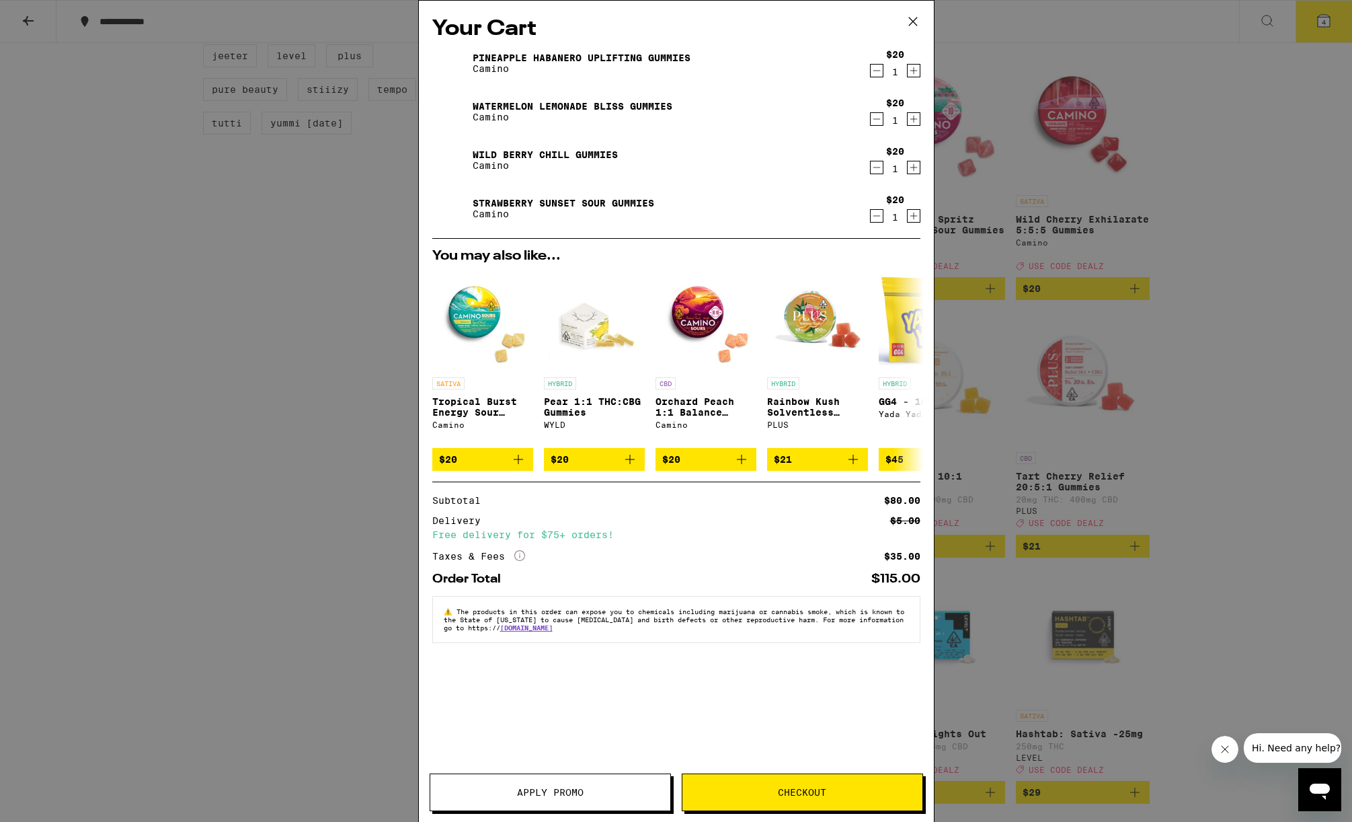
click at [612, 798] on button "Apply Promo" at bounding box center [550, 792] width 241 height 38
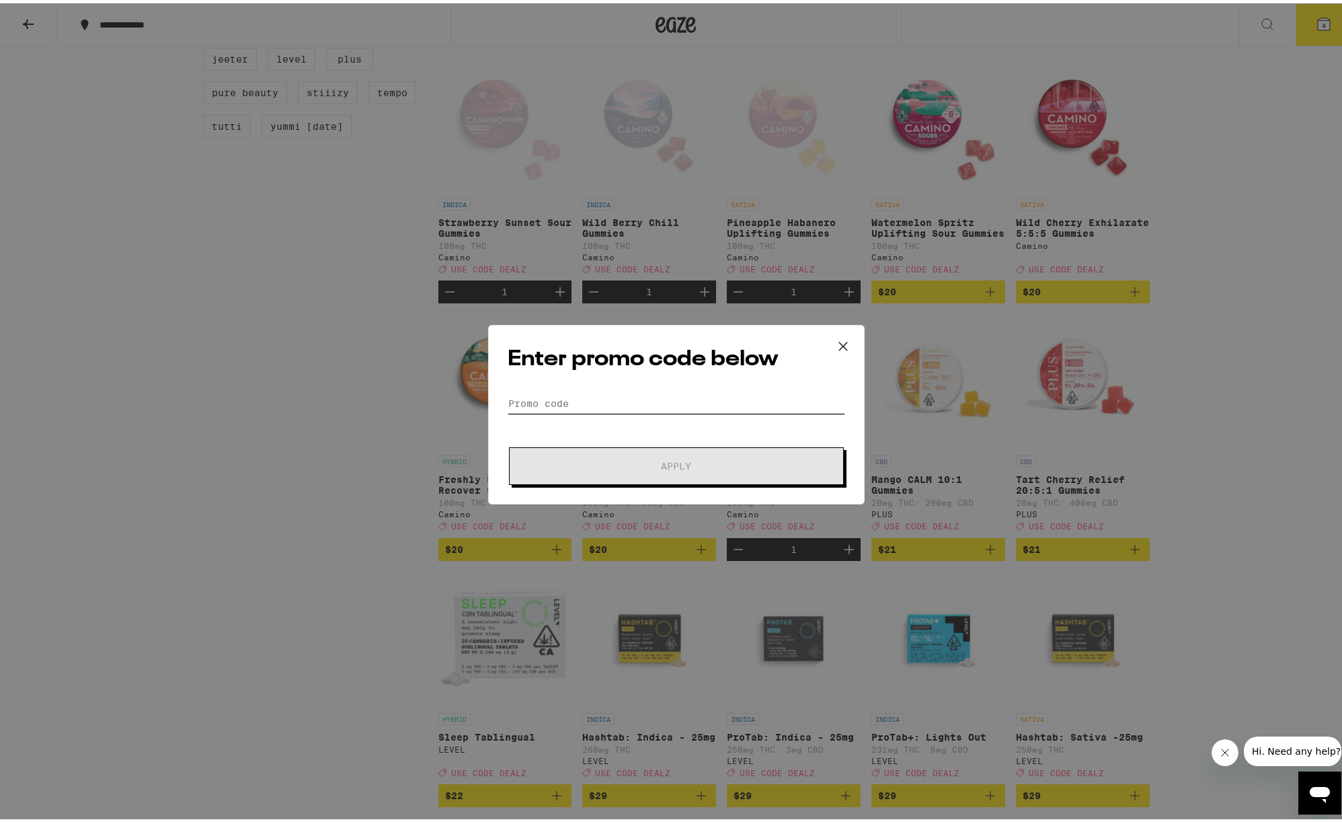
click at [704, 404] on input "Promo Code" at bounding box center [677, 400] width 338 height 20
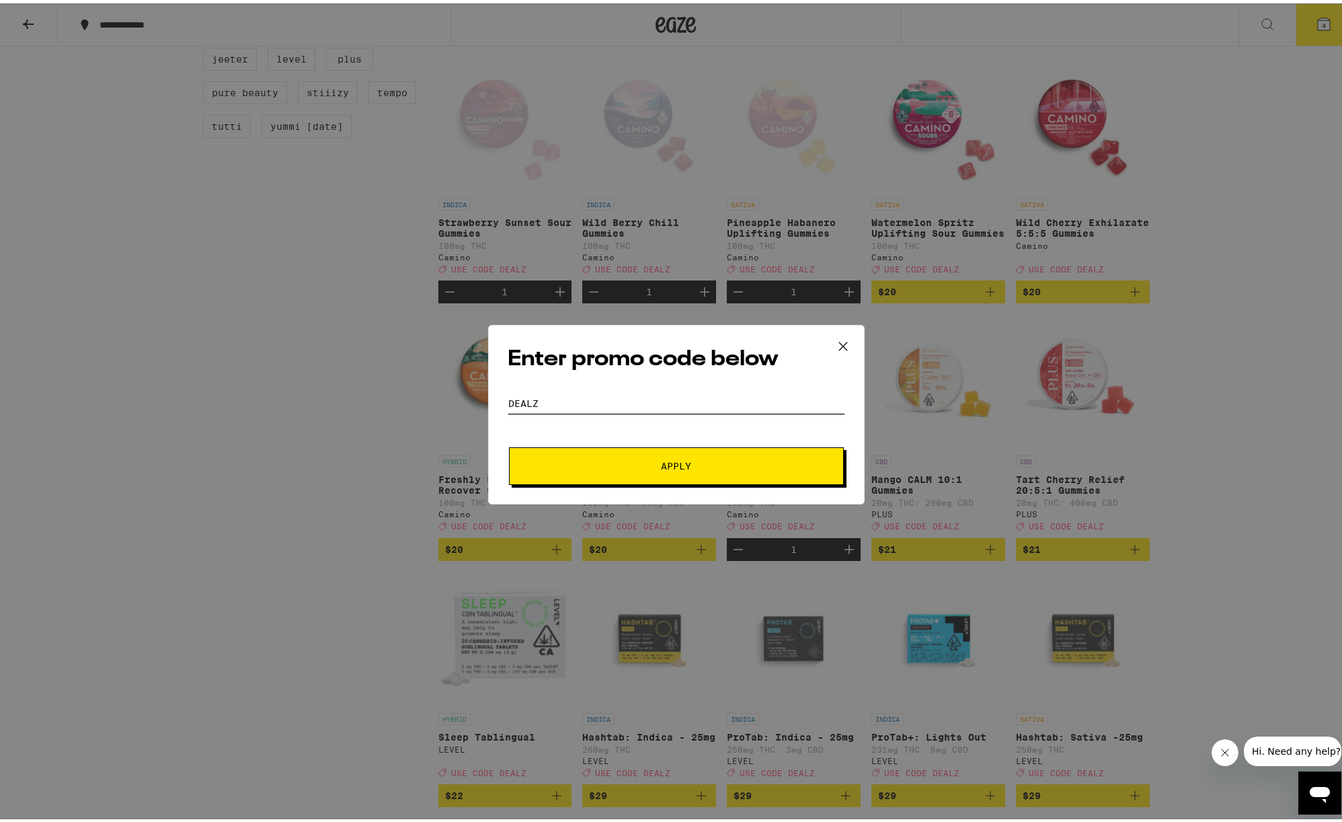
type input "DEALZ"
click at [509, 444] on button "Apply" at bounding box center [676, 463] width 335 height 38
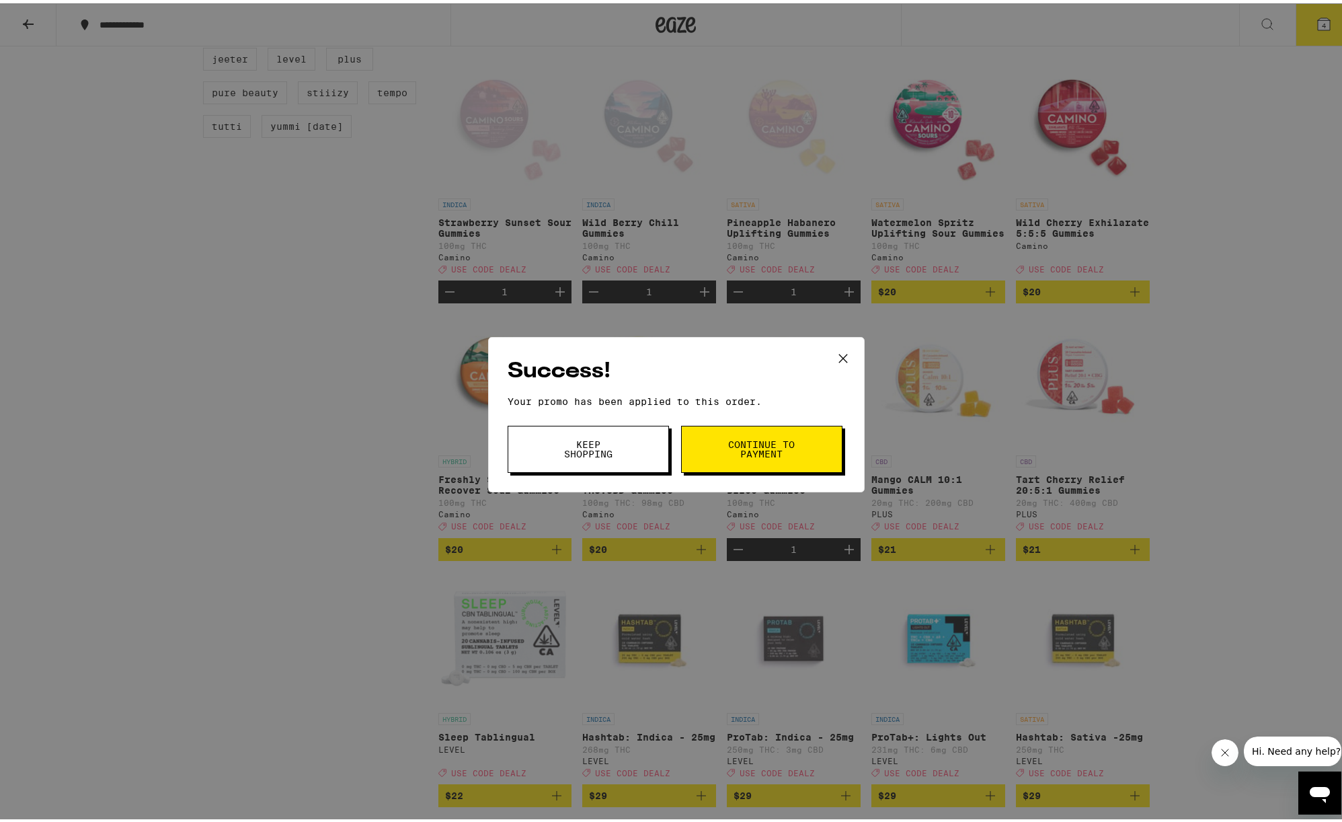
click at [740, 447] on span "Continue to payment" at bounding box center [762, 445] width 69 height 19
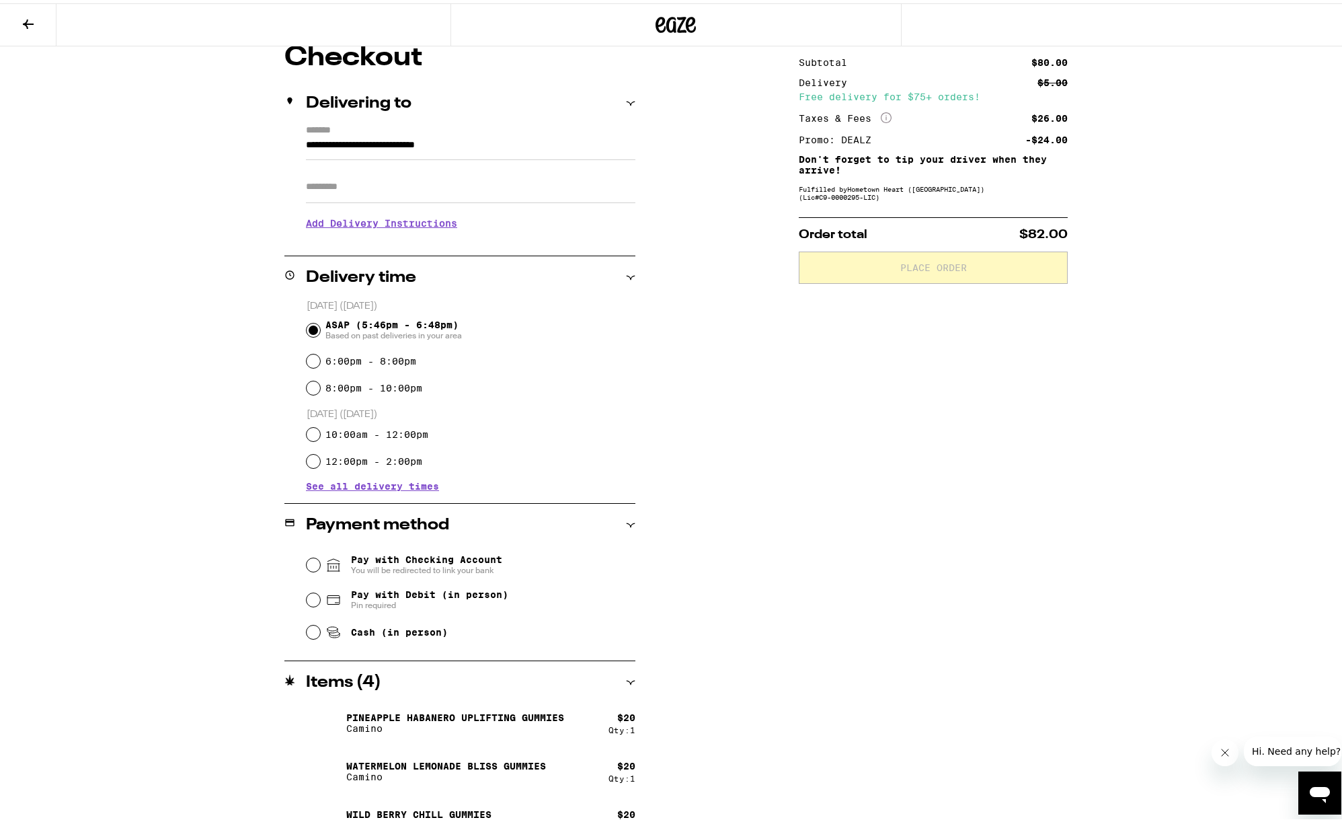
scroll to position [195, 0]
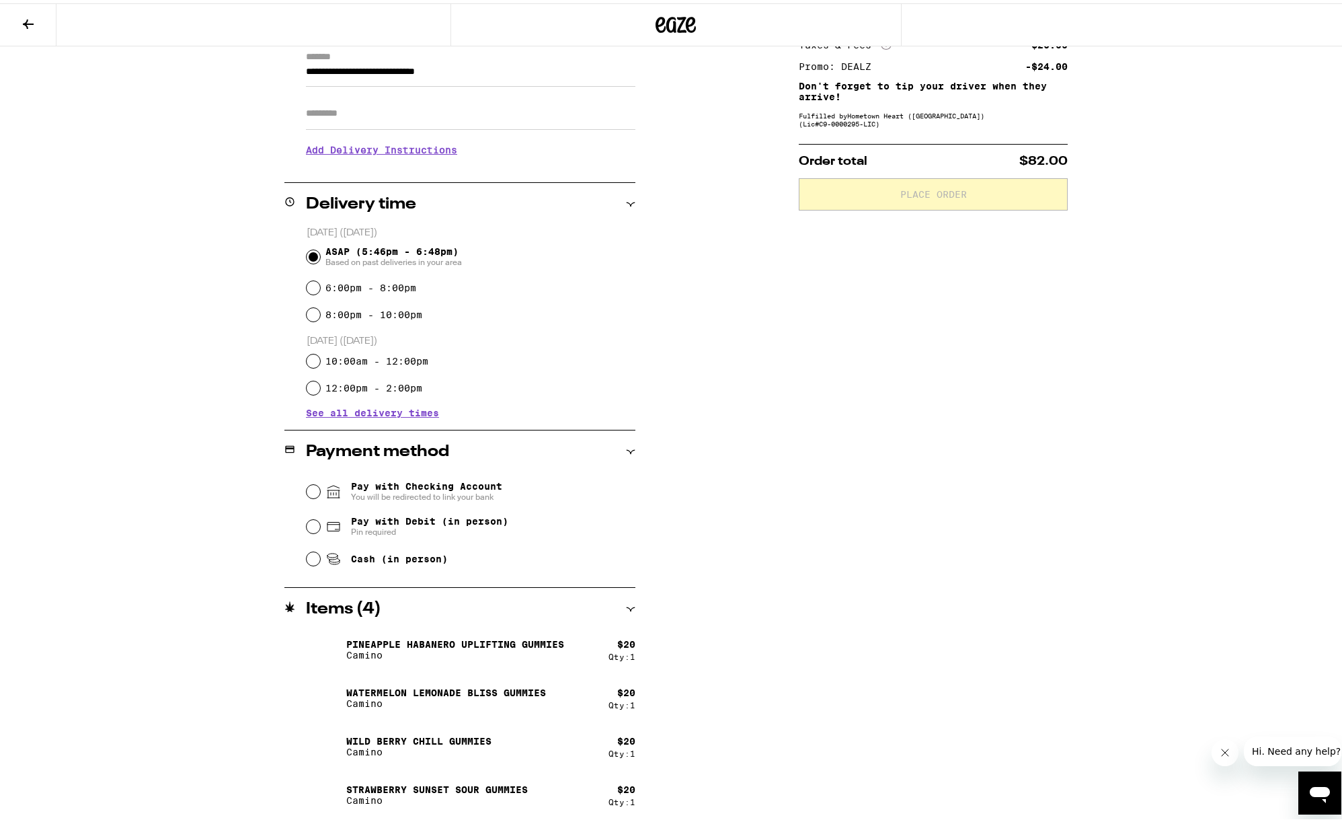
click at [351, 558] on span "Cash (in person)" at bounding box center [399, 555] width 97 height 11
click at [320, 558] on input "Cash (in person)" at bounding box center [313, 555] width 13 height 13
radio input "true"
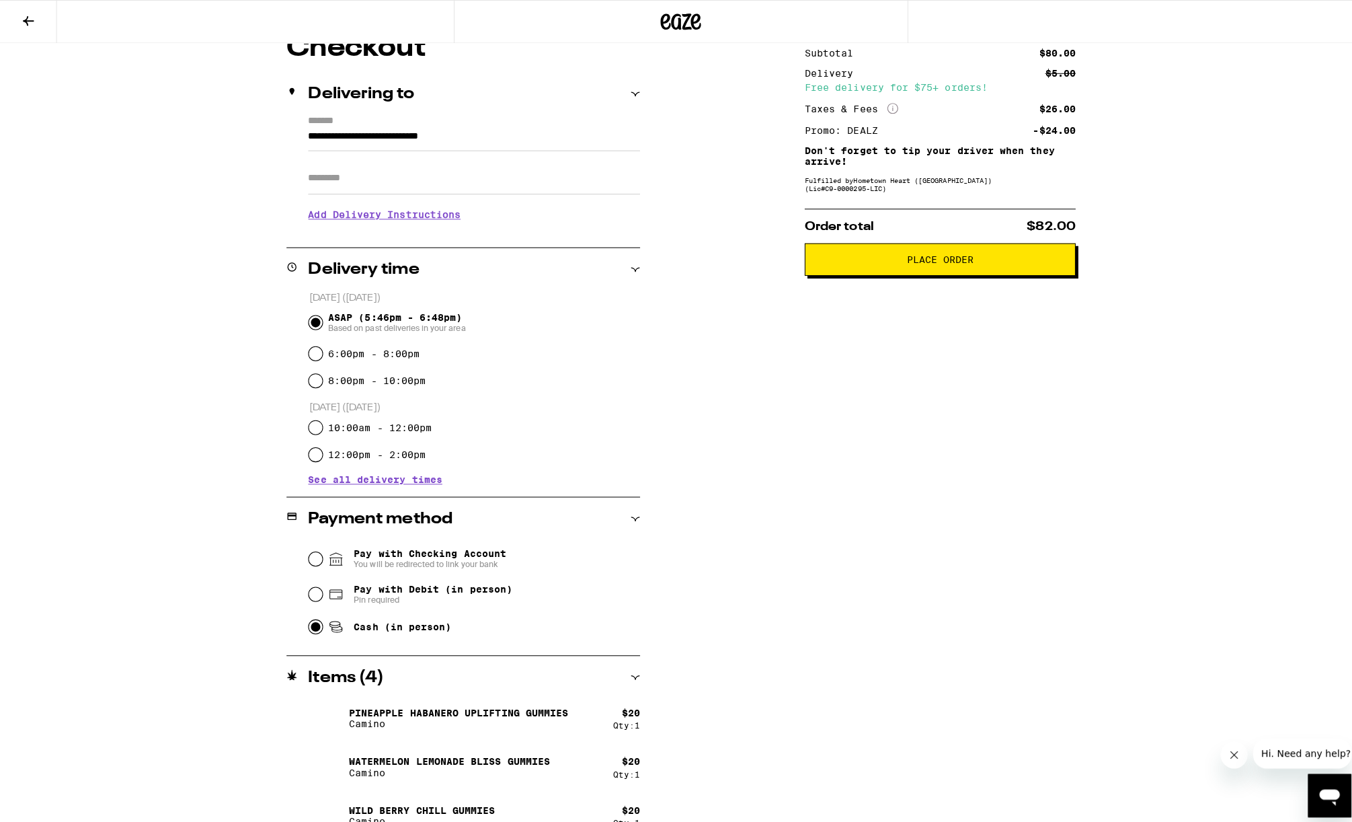
scroll to position [0, 0]
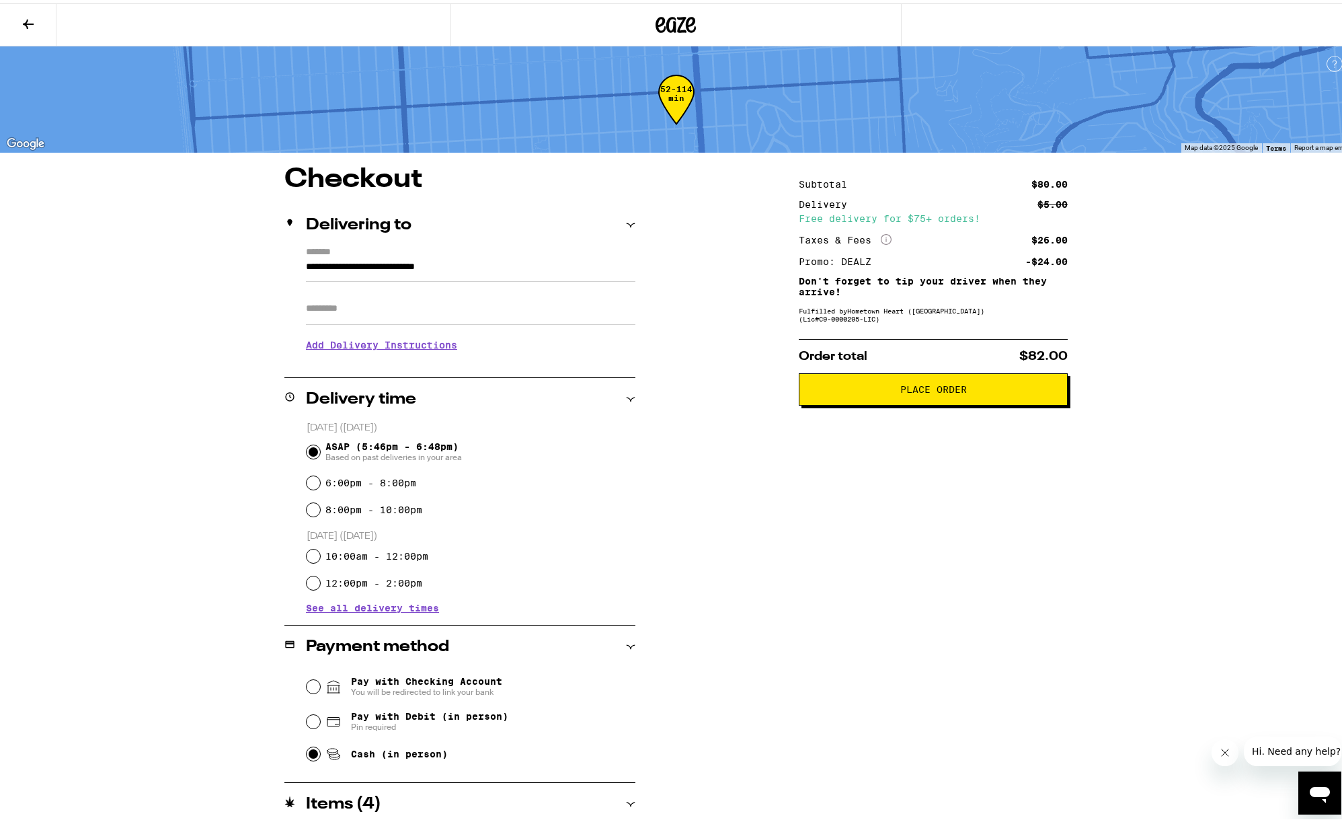
click at [914, 390] on span "Place Order" at bounding box center [933, 385] width 67 height 9
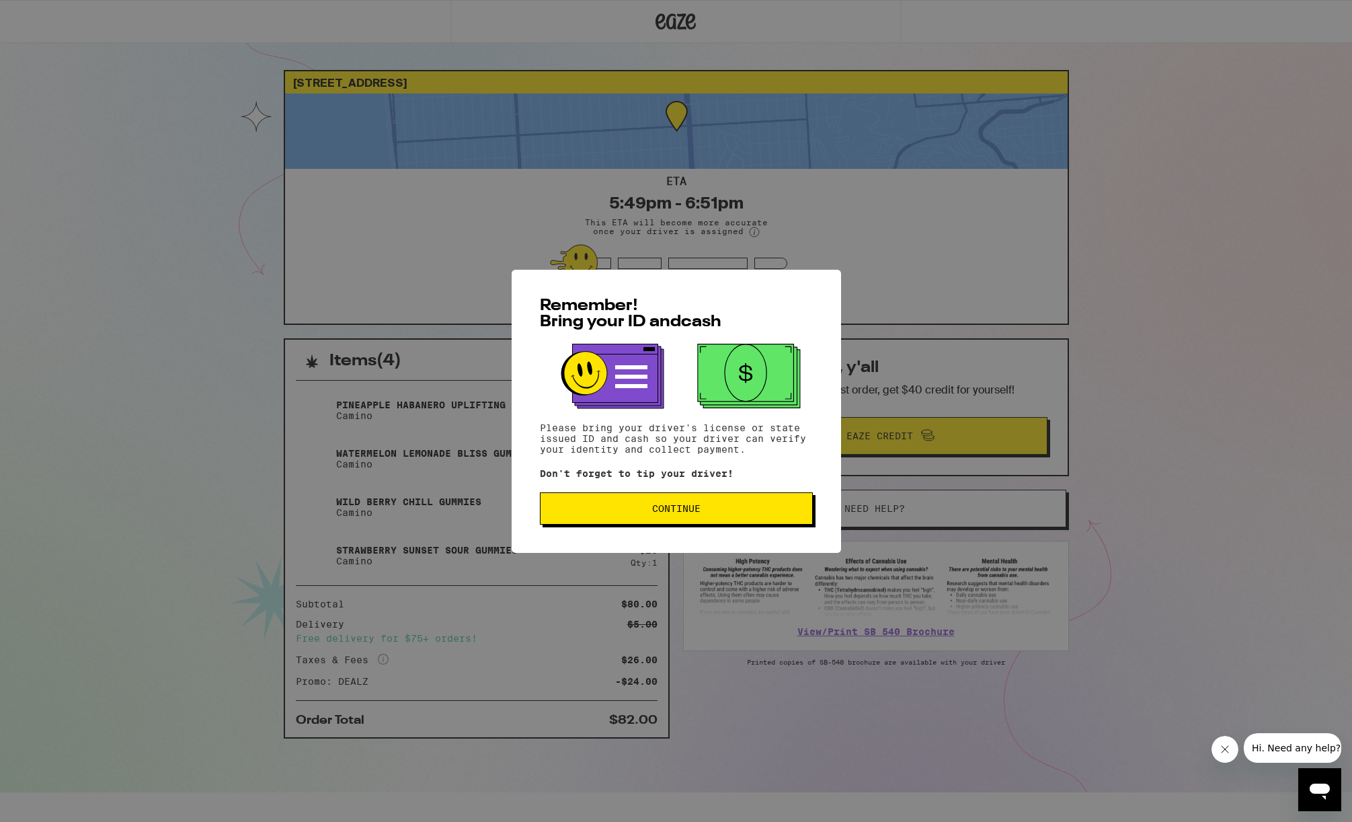
click at [686, 506] on span "Continue" at bounding box center [676, 508] width 48 height 9
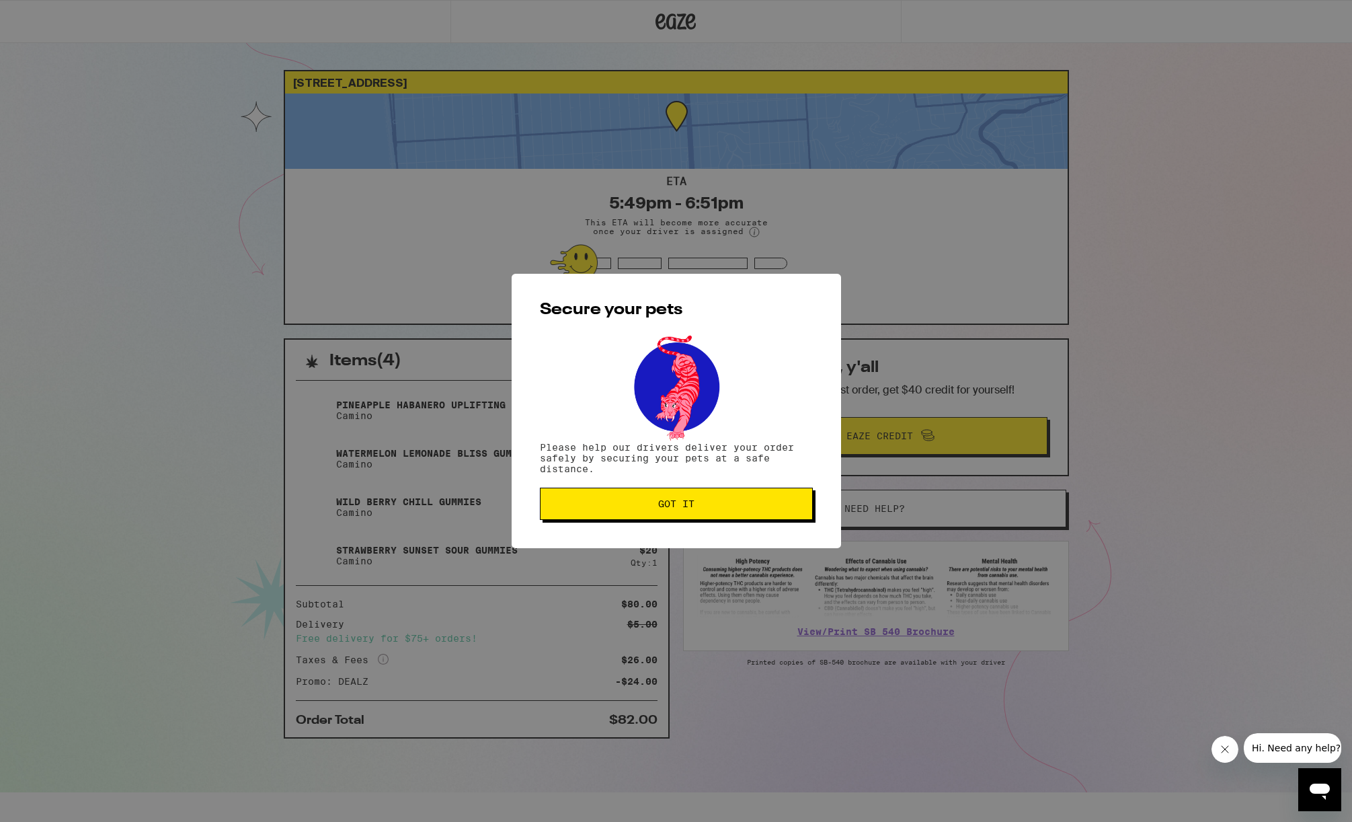
click at [685, 505] on span "Got it" at bounding box center [676, 503] width 36 height 9
